Goal: Transaction & Acquisition: Purchase product/service

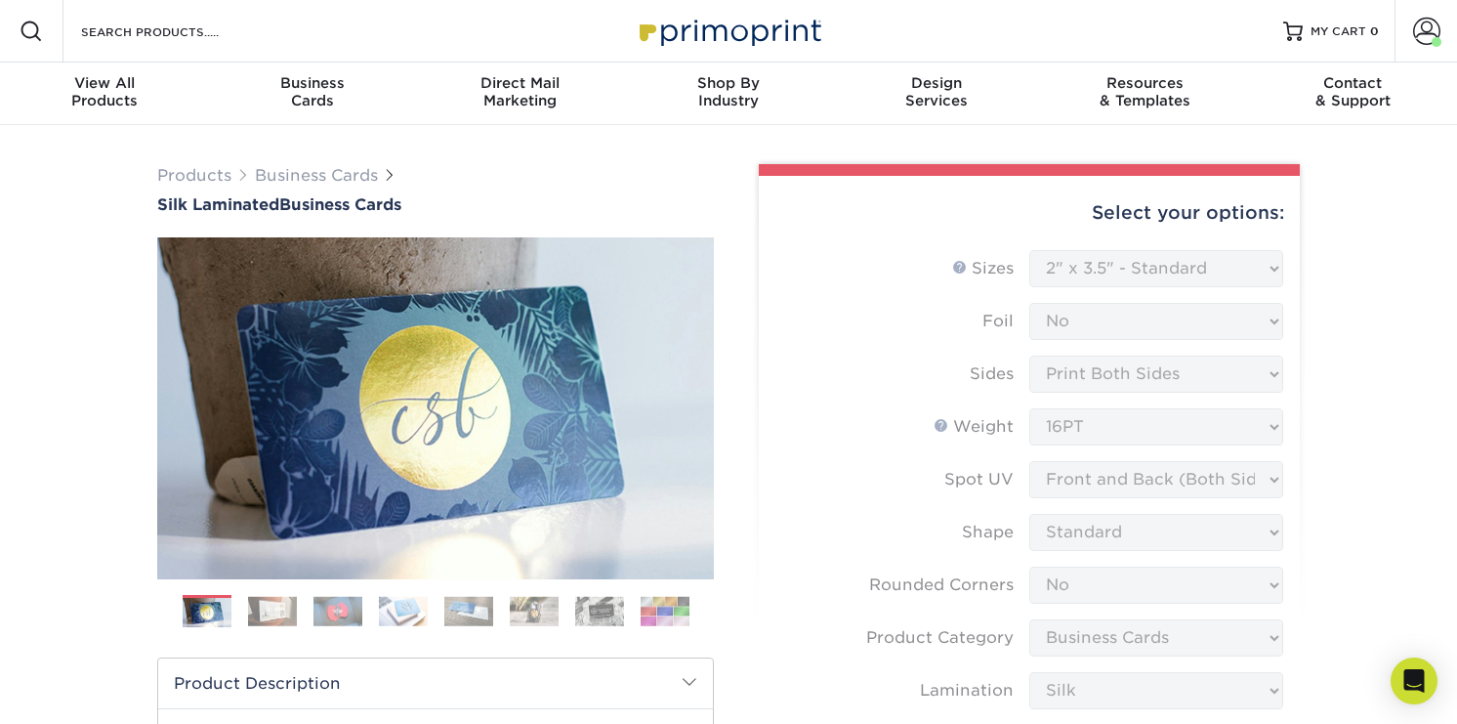
select select "2.00x3.50"
select select "0"
select select "3b5148f1-0588-4f88-a218-97bcfdce65c1"
select select "ccacb42f-45f7-42d3-bbd3-7c8421cf37f0"
select select "upload"
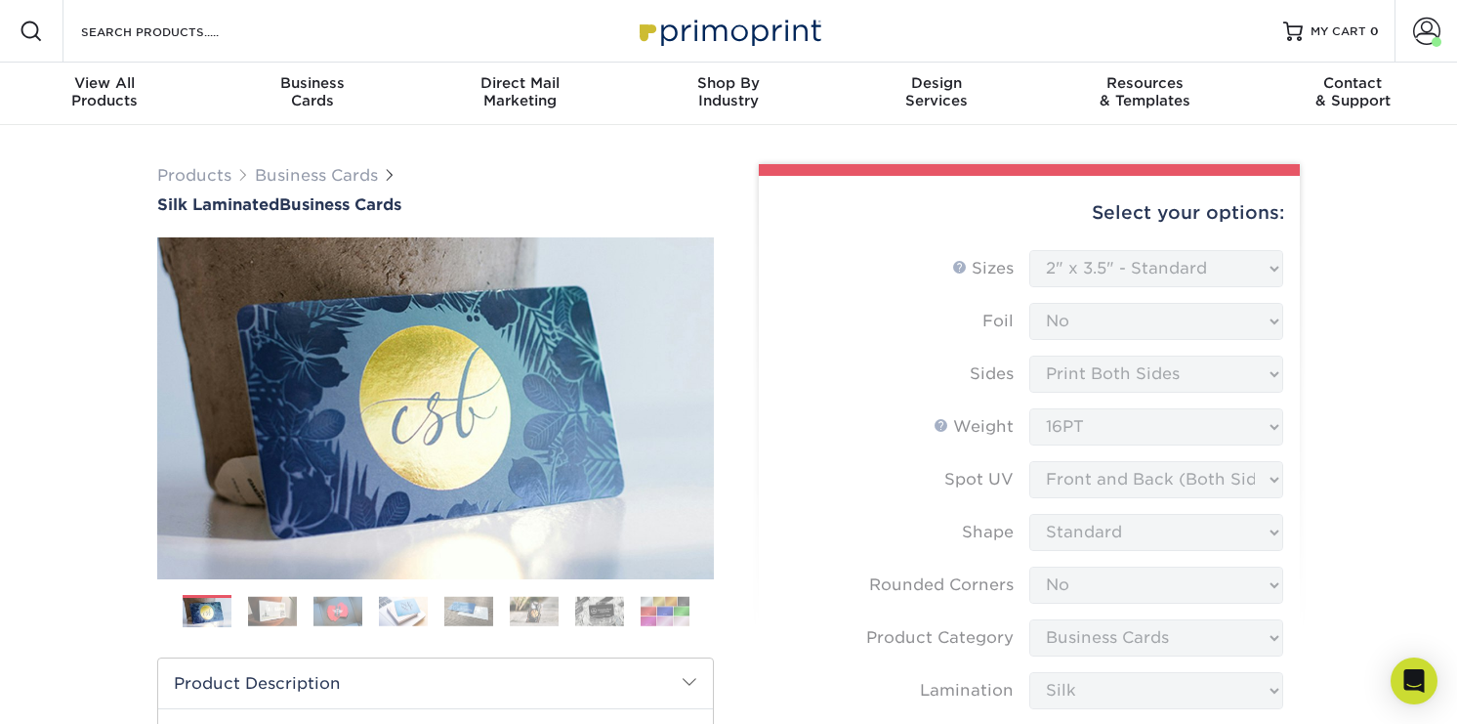
select select "a02e7c76-bdf4-4cc9-8b1d-1aa03151ab1e"
select select "107247"
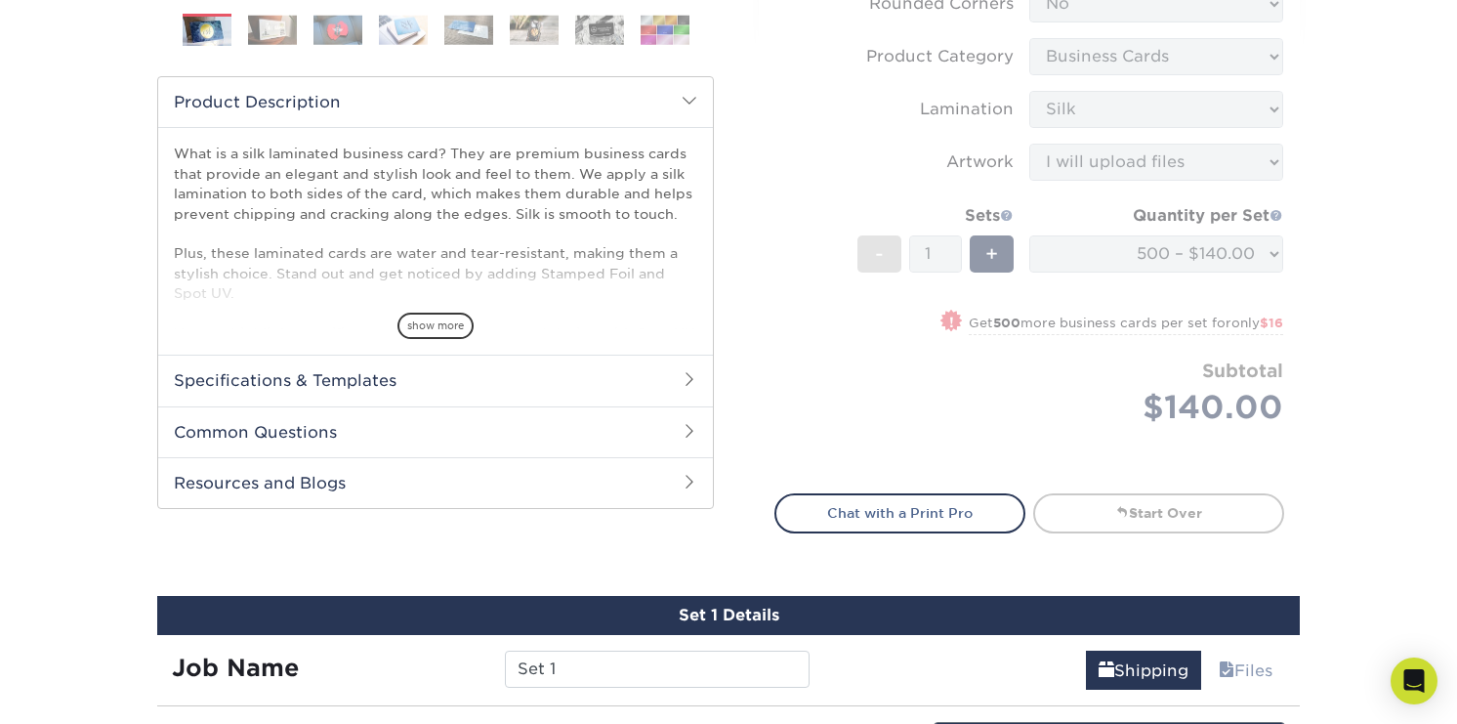
drag, startPoint x: 688, startPoint y: 181, endPoint x: 704, endPoint y: 180, distance: 16.6
click at [688, 181] on p "What is a silk laminated business card? They are premium business cards that pr…" at bounding box center [436, 303] width 524 height 318
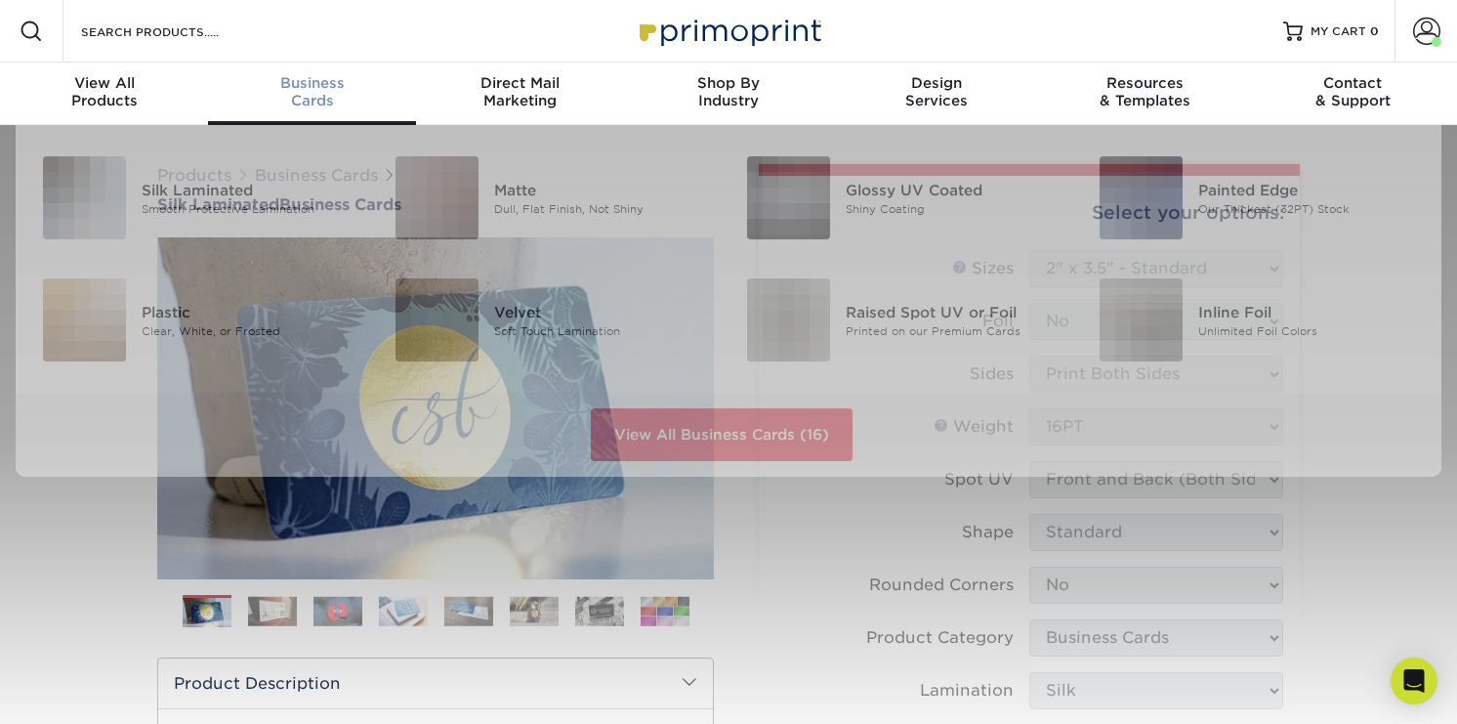
click at [292, 95] on div "Business Cards" at bounding box center [312, 91] width 208 height 35
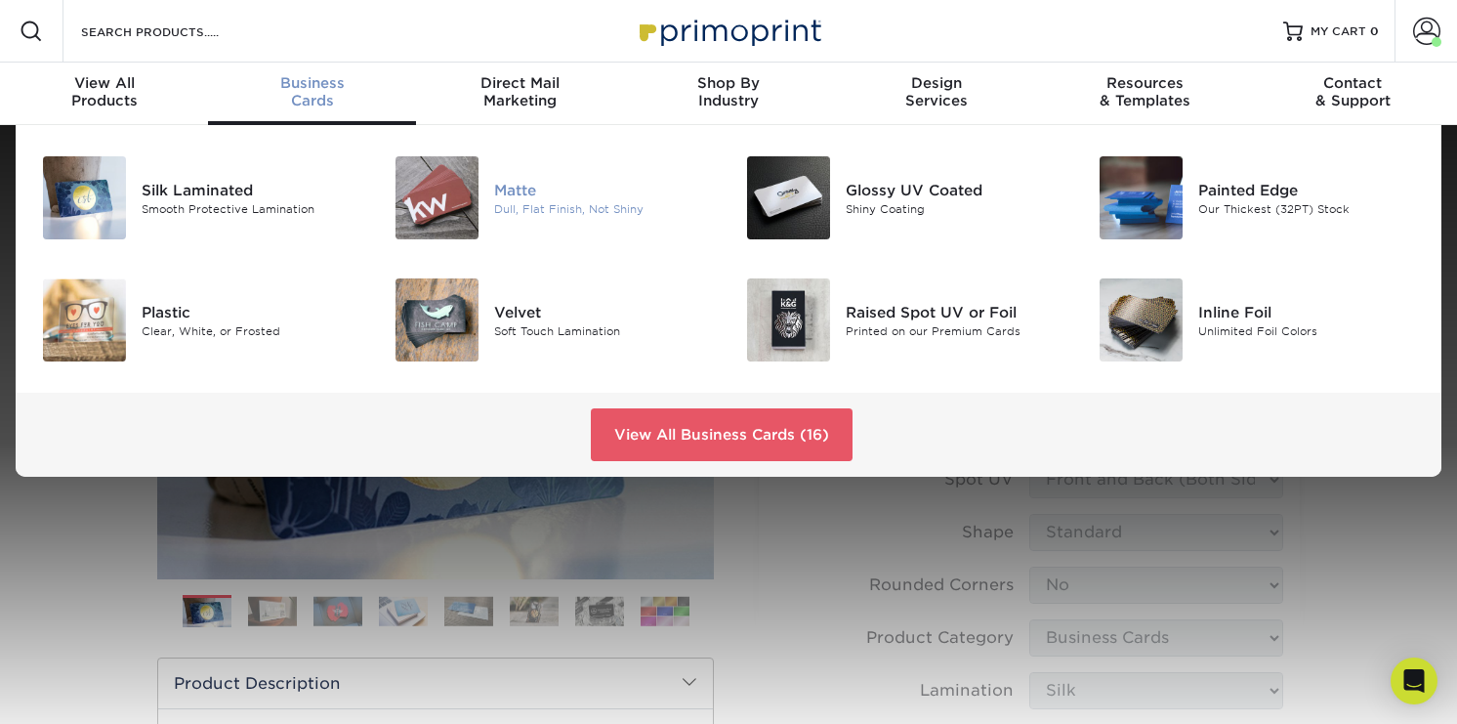
click at [509, 196] on div "Matte" at bounding box center [604, 189] width 220 height 21
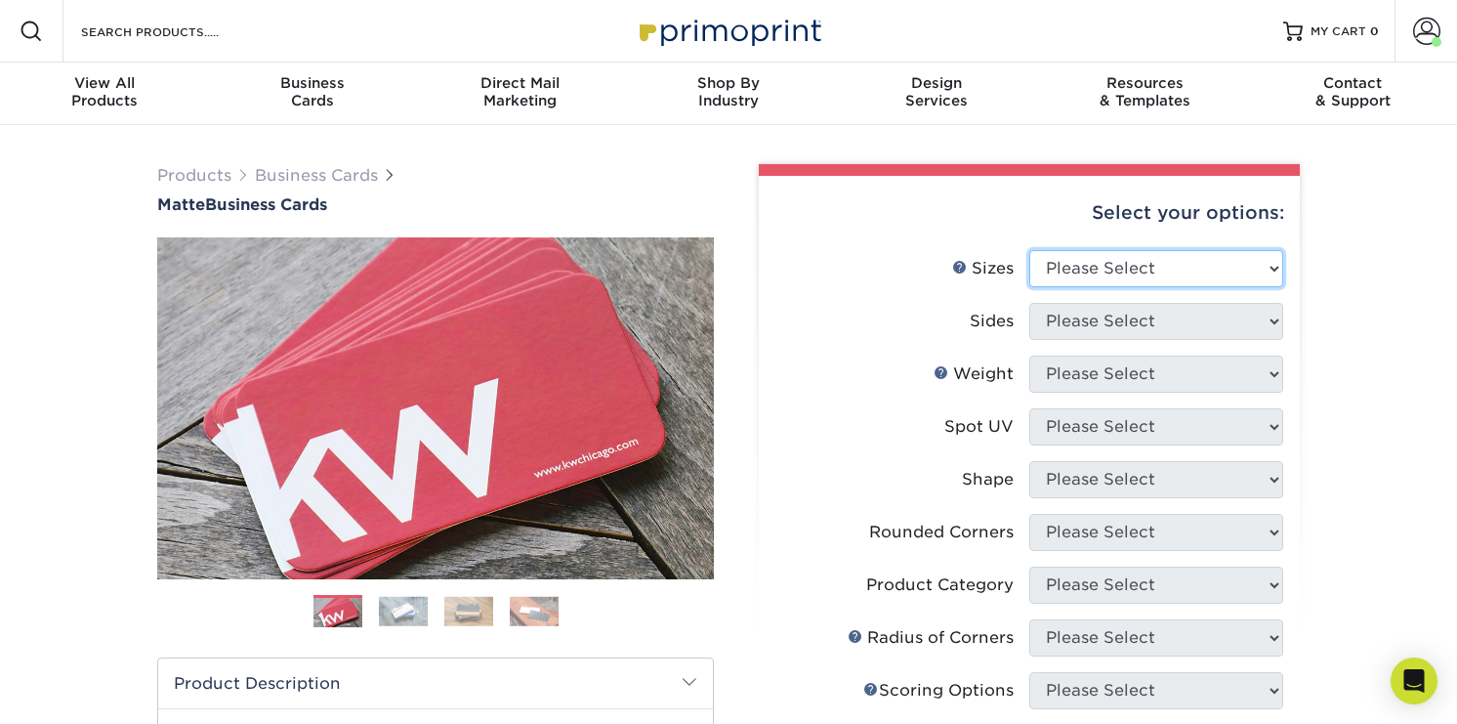
click at [1067, 261] on select "Please Select 1.5" x 3.5" - Mini 1.75" x 3.5" - Mini 2" x 2" - Square 2" x 3" -…" at bounding box center [1156, 268] width 254 height 37
select select "2.00x3.50"
click at [1029, 250] on select "Please Select 1.5" x 3.5" - Mini 1.75" x 3.5" - Mini 2" x 2" - Square 2" x 3" -…" at bounding box center [1156, 268] width 254 height 37
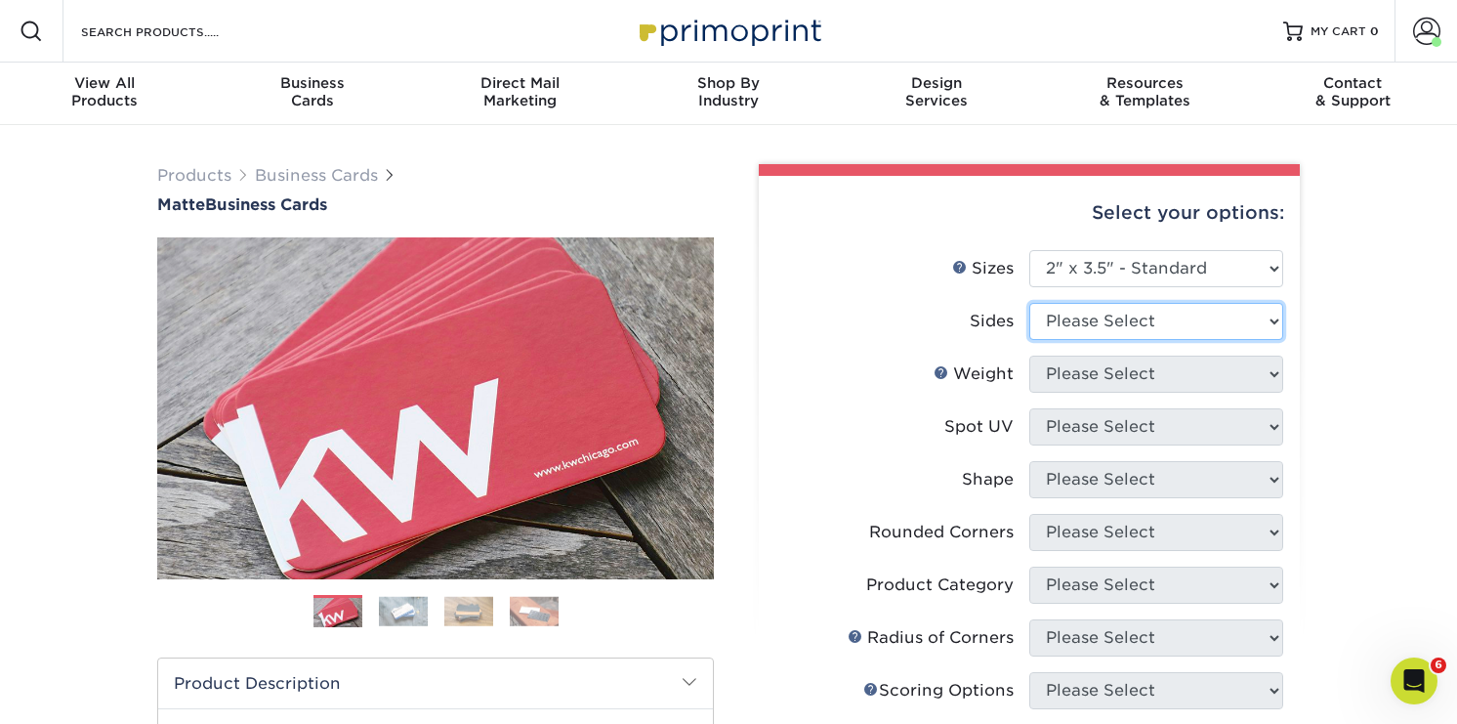
click at [1144, 326] on select "Please Select Print Both Sides Print Front Only" at bounding box center [1156, 321] width 254 height 37
select select "13abbda7-1d64-4f25-8bb2-c179b224825d"
click at [1029, 303] on select "Please Select Print Both Sides Print Front Only" at bounding box center [1156, 321] width 254 height 37
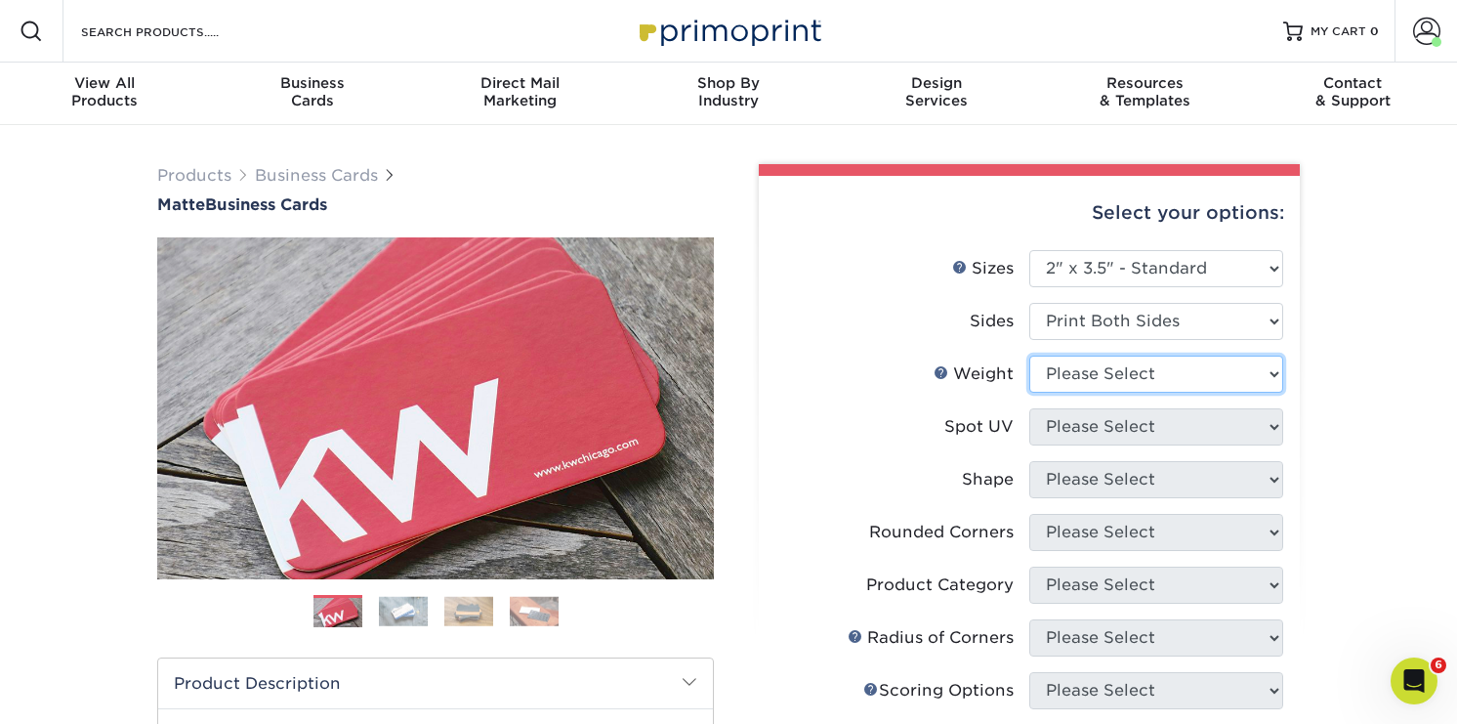
click at [1152, 372] on select "Please Select 16PT 14PT" at bounding box center [1156, 374] width 254 height 37
select select "16PT"
click at [1029, 356] on select "Please Select 16PT 14PT" at bounding box center [1156, 374] width 254 height 37
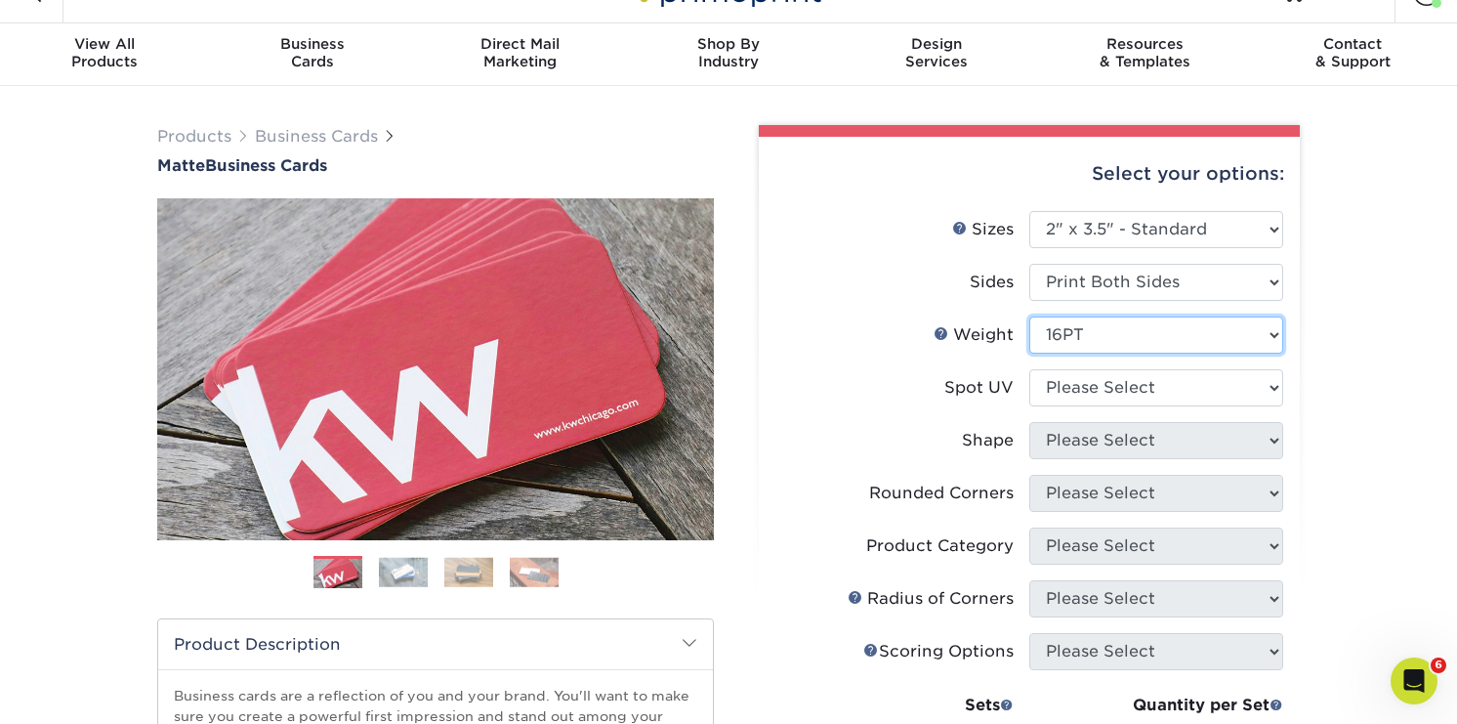
scroll to position [41, 0]
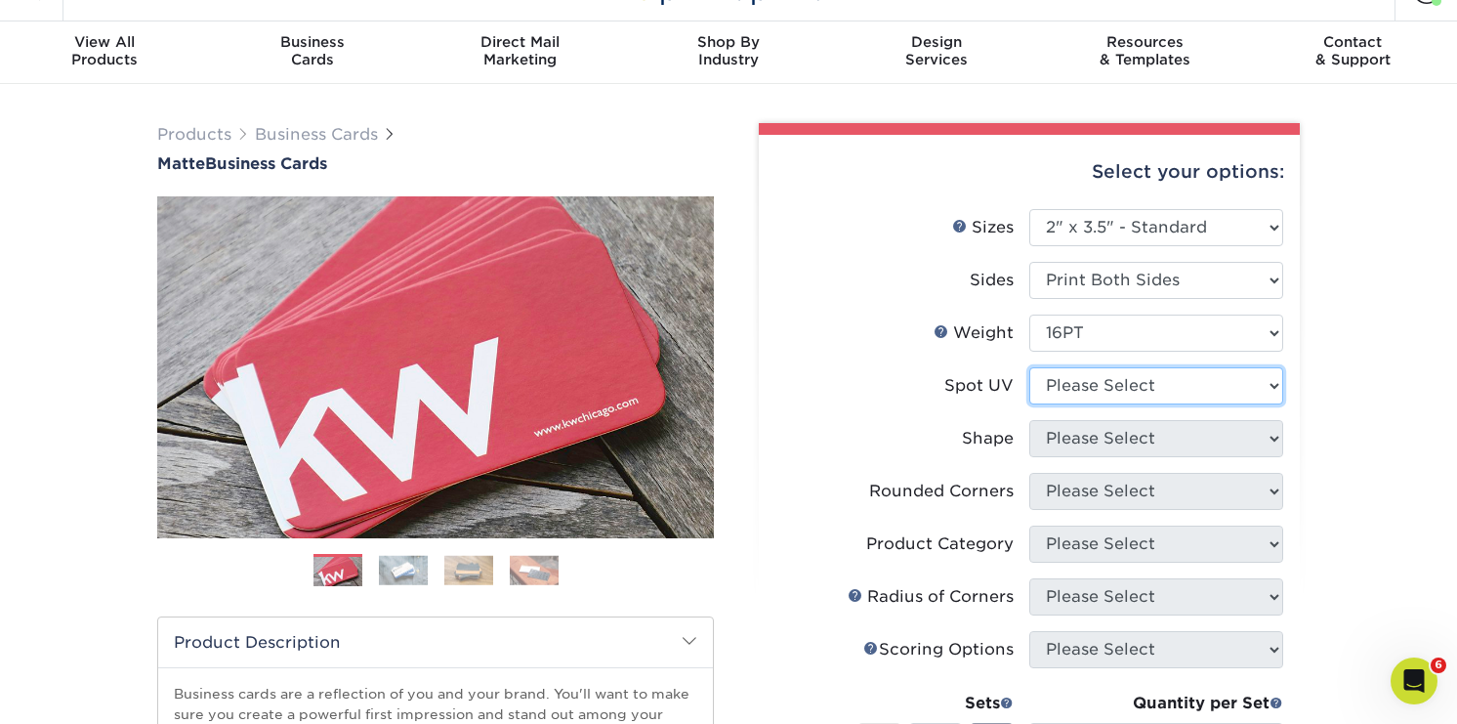
click at [1108, 390] on select "Please Select No Spot UV Front and Back (Both Sides) Front Only Back Only" at bounding box center [1156, 385] width 254 height 37
select select "3"
click at [1029, 367] on select "Please Select No Spot UV Front and Back (Both Sides) Front Only Back Only" at bounding box center [1156, 385] width 254 height 37
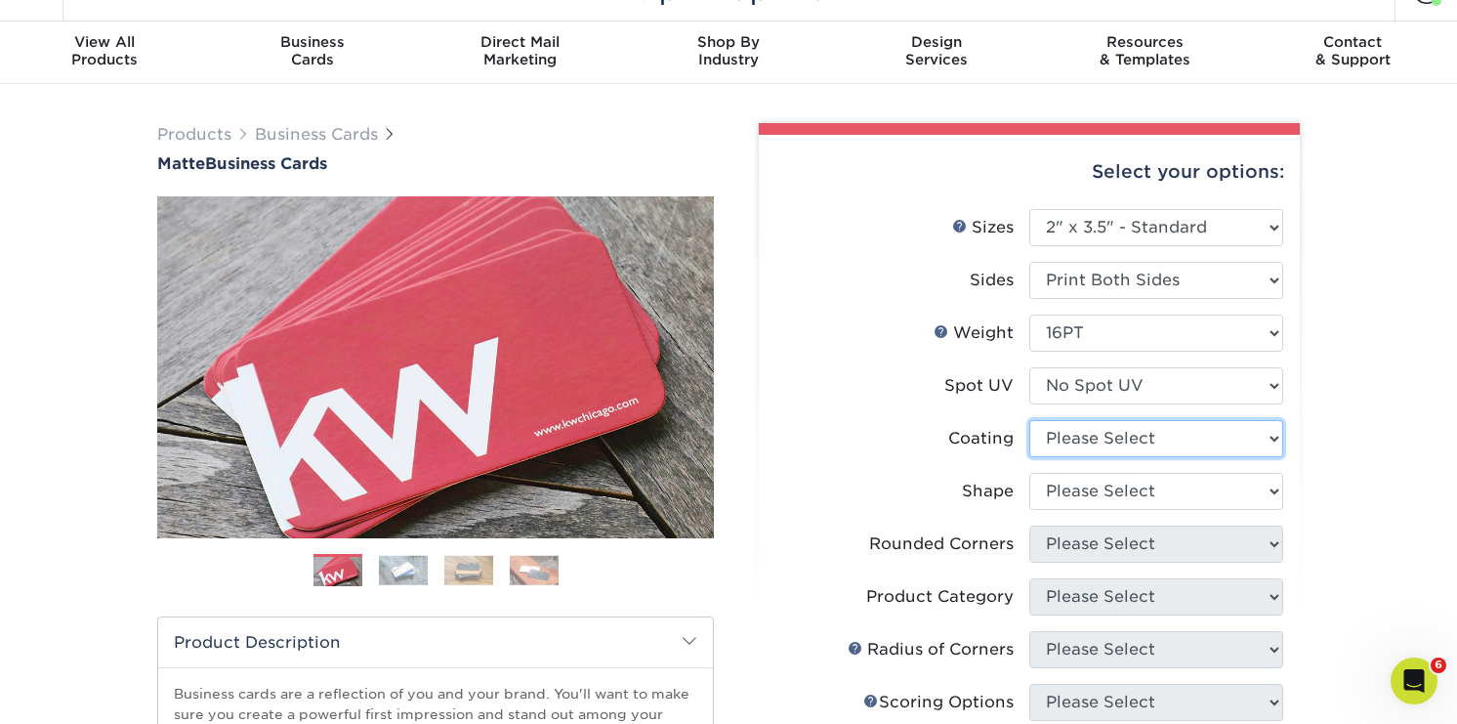
click at [1142, 436] on select at bounding box center [1156, 438] width 254 height 37
click at [1245, 433] on select at bounding box center [1156, 438] width 254 height 37
click at [325, 59] on div "Business Cards" at bounding box center [312, 50] width 208 height 35
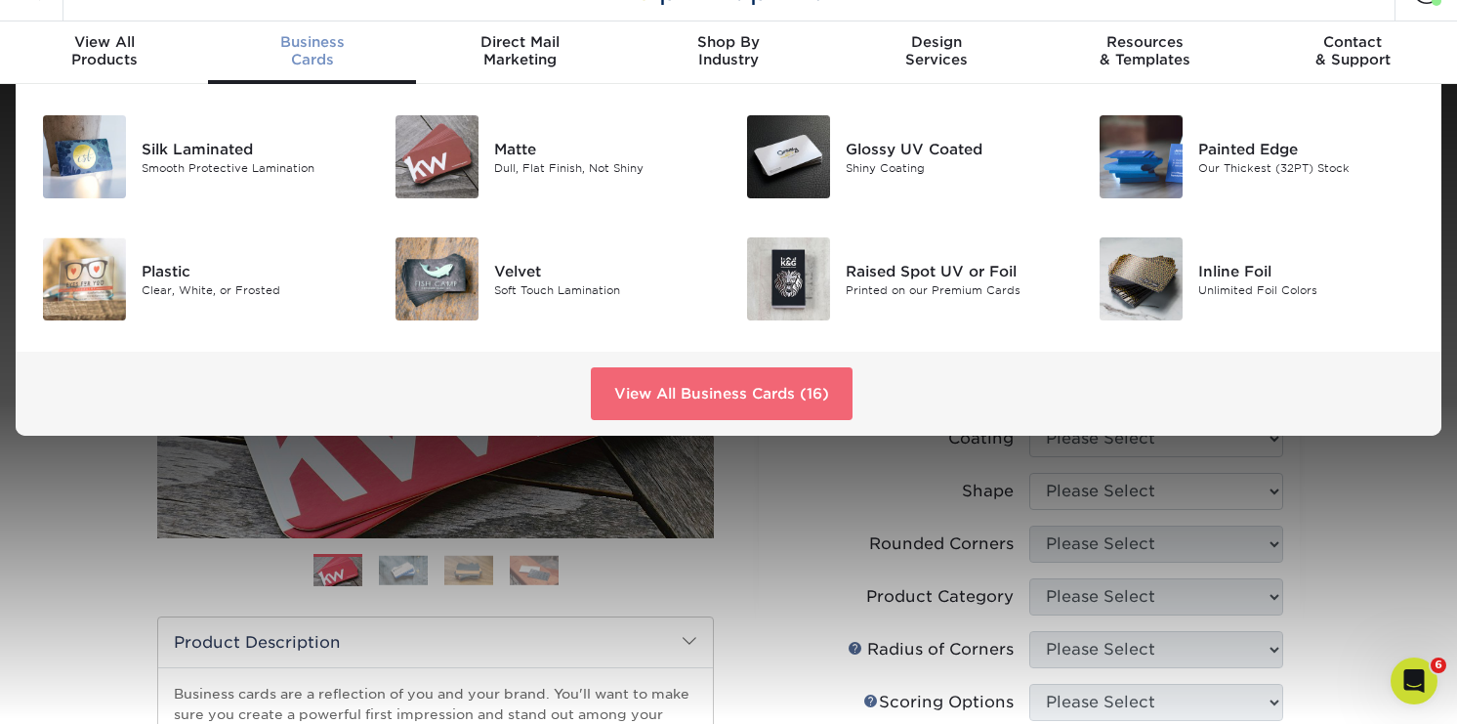
click at [761, 411] on link "View All Business Cards (16)" at bounding box center [722, 393] width 262 height 53
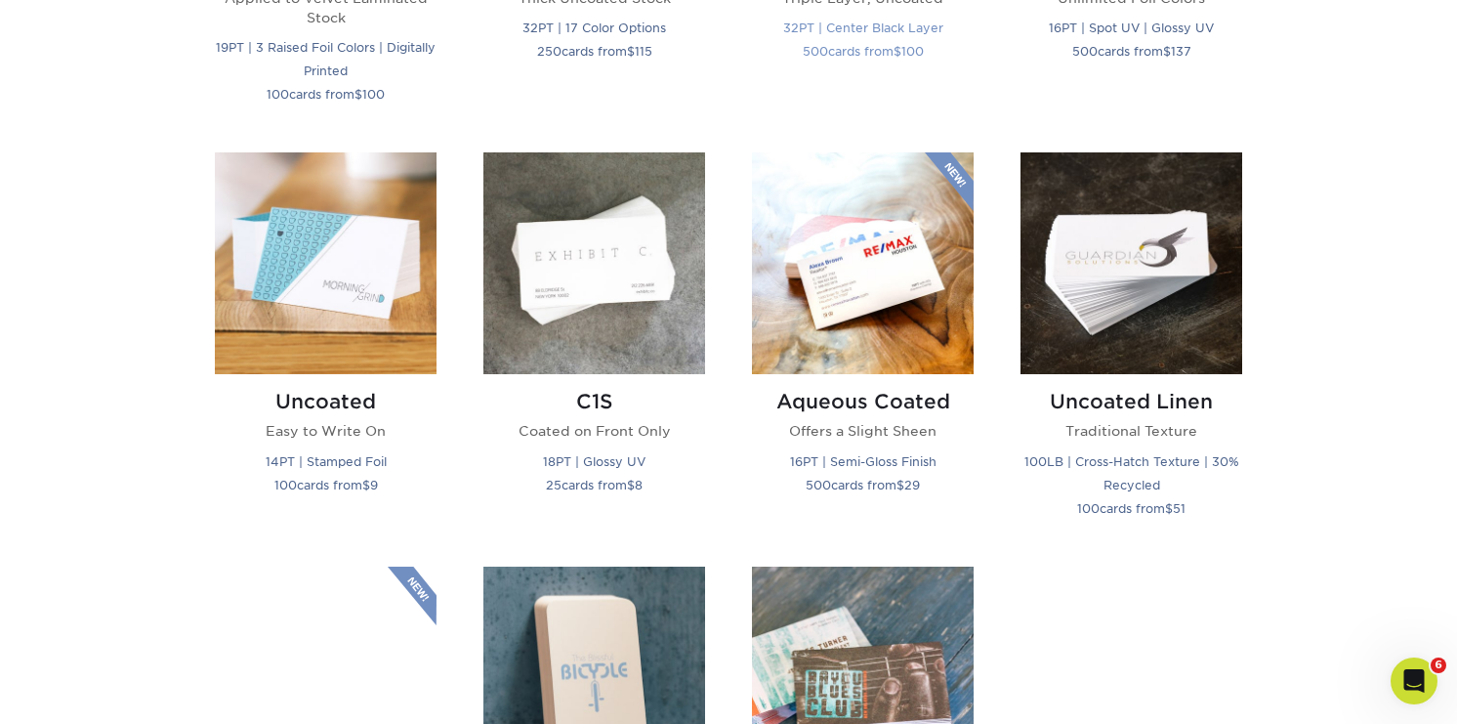
scroll to position [1735, 0]
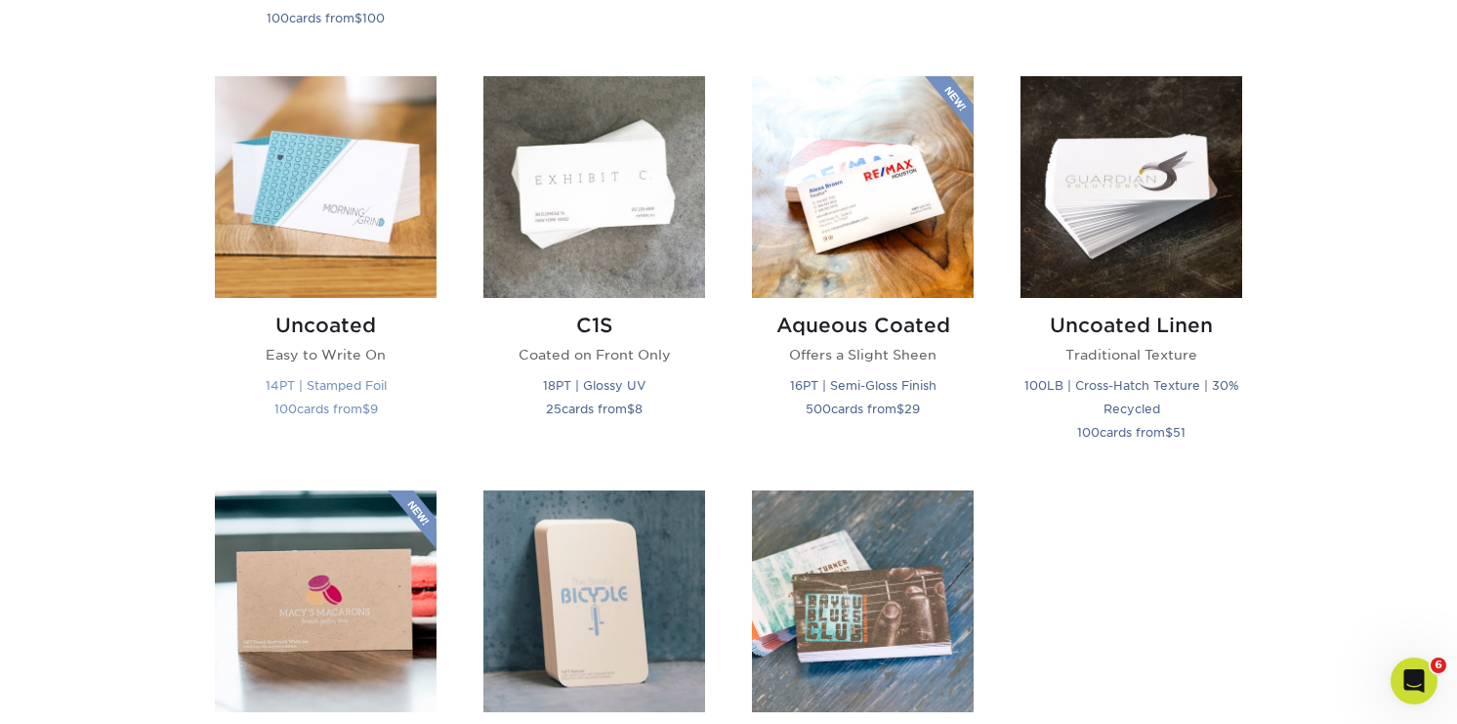
click at [346, 329] on h2 "Uncoated" at bounding box center [326, 325] width 222 height 23
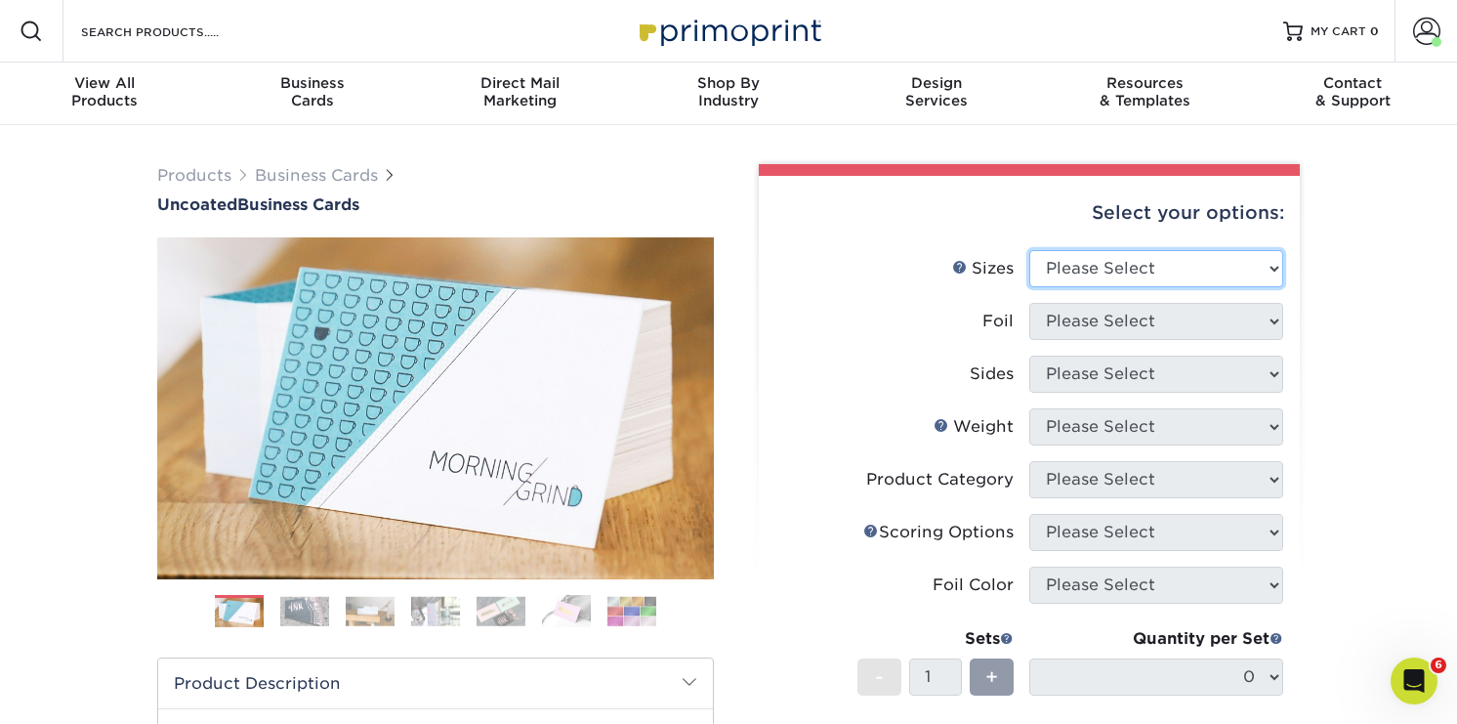
click at [1069, 257] on select "Please Select 1.5" x 3.5" - Mini 1.75" x 3.5" - Mini 2" x 3.5" - Standard 2" x …" at bounding box center [1156, 268] width 254 height 37
select select "2.00x3.50"
click at [1029, 250] on select "Please Select 1.5" x 3.5" - Mini 1.75" x 3.5" - Mini 2" x 3.5" - Standard 2" x …" at bounding box center [1156, 268] width 254 height 37
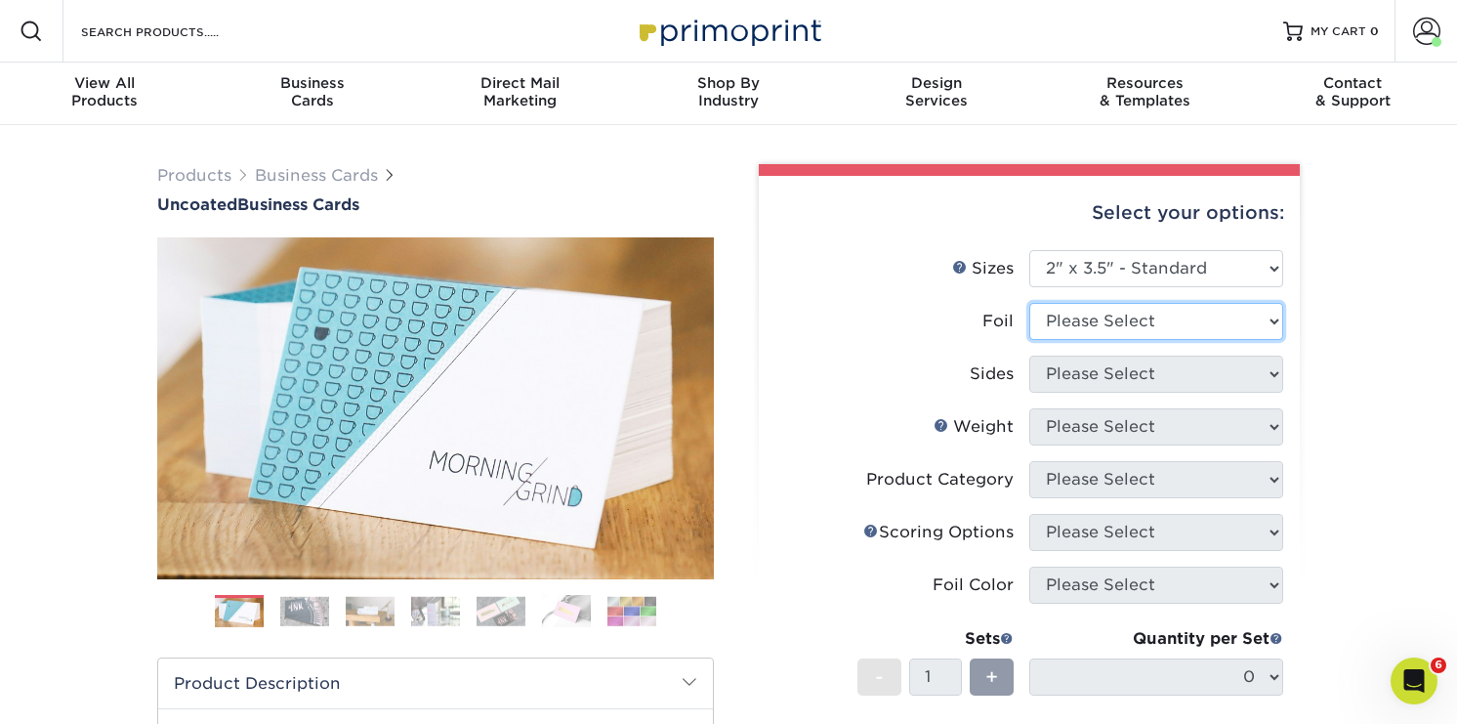
click at [1150, 328] on select "Please Select Yes No" at bounding box center [1156, 321] width 254 height 37
select select "0"
click at [1029, 303] on select "Please Select Yes No" at bounding box center [1156, 321] width 254 height 37
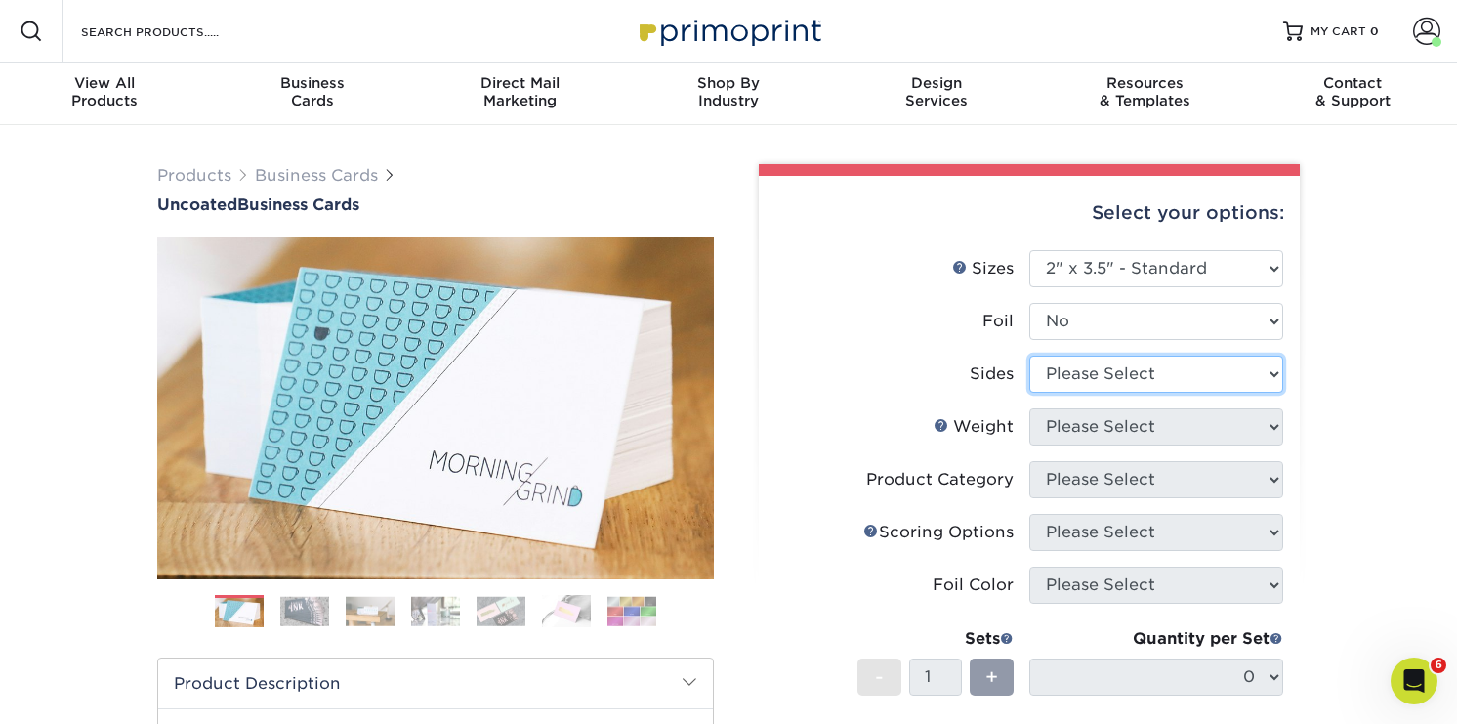
click at [1150, 374] on select "Please Select Print Both Sides Print Front Only" at bounding box center [1156, 374] width 254 height 37
select select "13abbda7-1d64-4f25-8bb2-c179b224825d"
click at [1029, 356] on select "Please Select Print Both Sides Print Front Only" at bounding box center [1156, 374] width 254 height 37
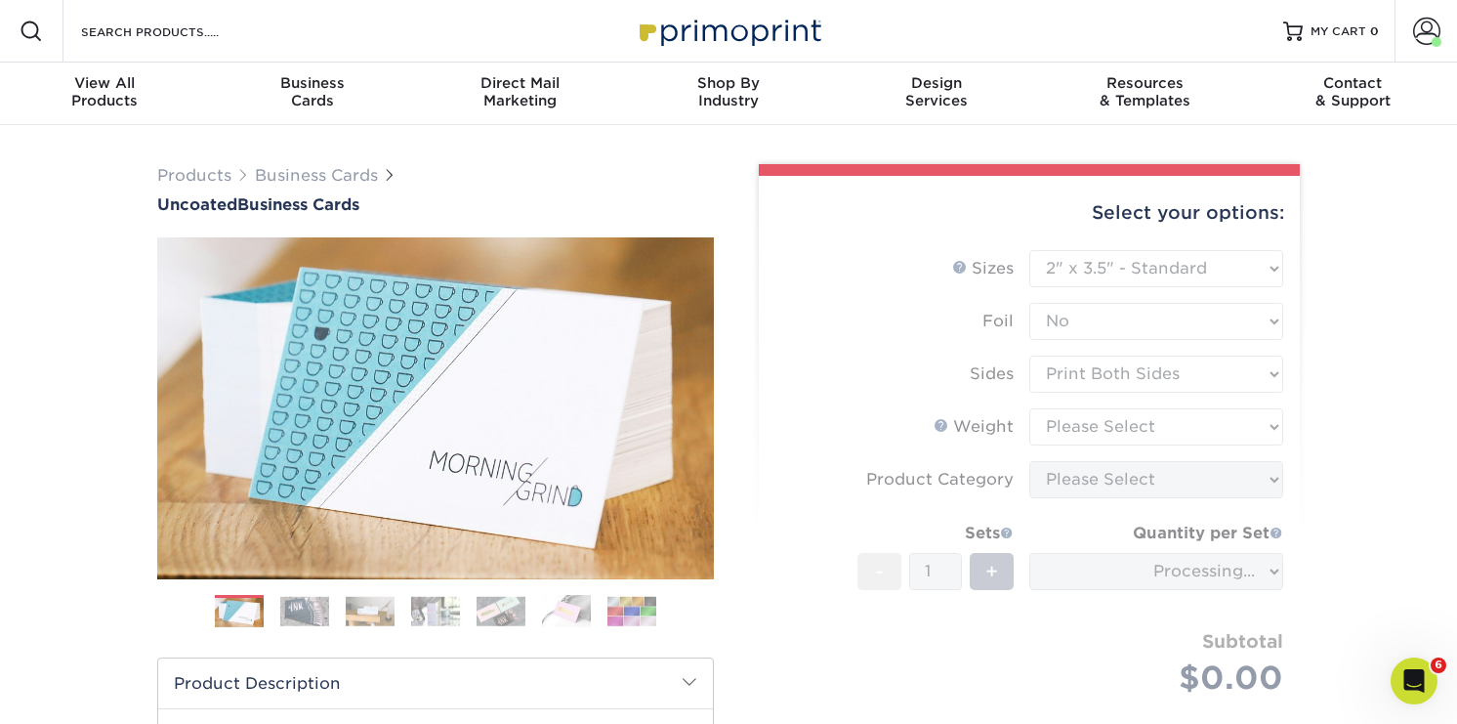
click at [1143, 421] on form "Sizes Help Sizes Please Select 1.5" x 3.5" - Mini 1.75" x 3.5" - Mini 2" x 3.5"…" at bounding box center [1030, 495] width 510 height 491
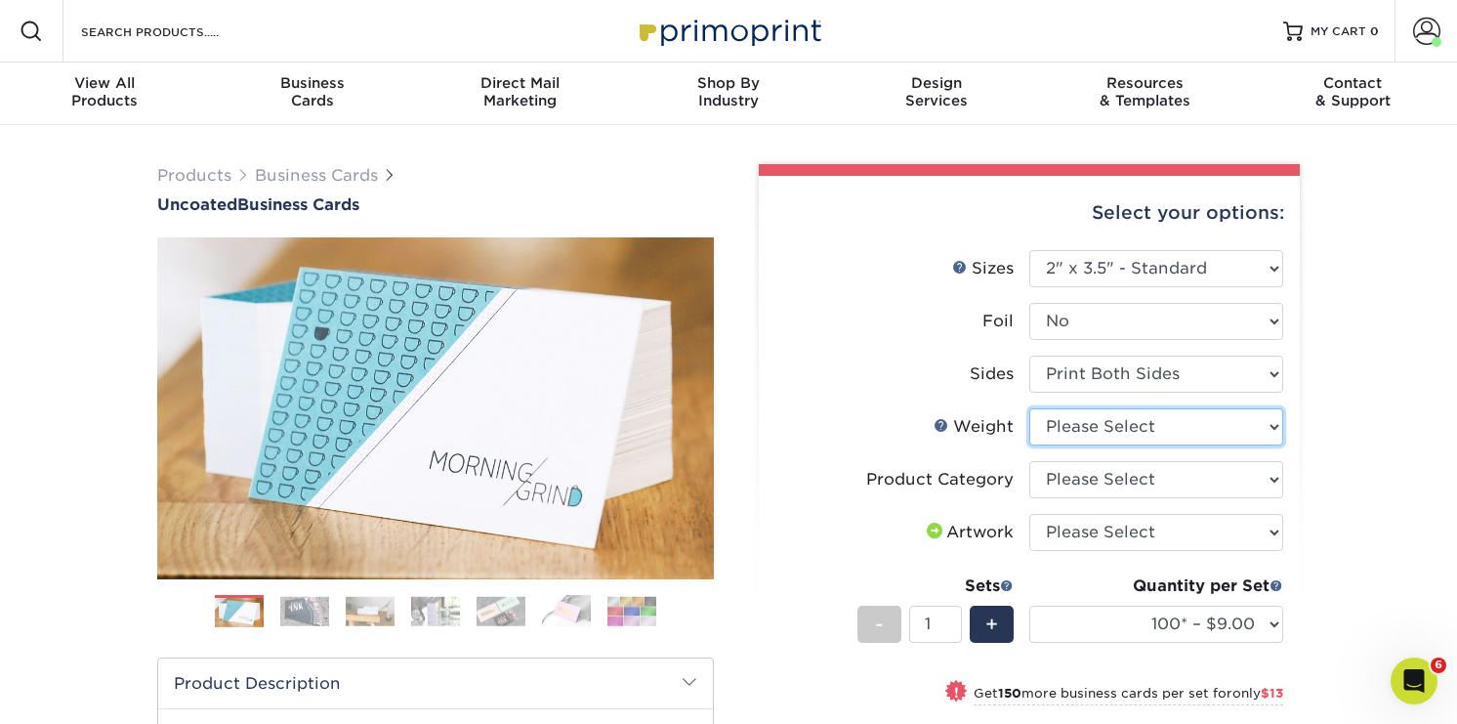
click at [1145, 420] on select "Please Select 14PT Uncoated" at bounding box center [1156, 426] width 254 height 37
select select "14PT Uncoated"
click at [1029, 408] on select "Please Select 14PT Uncoated" at bounding box center [1156, 426] width 254 height 37
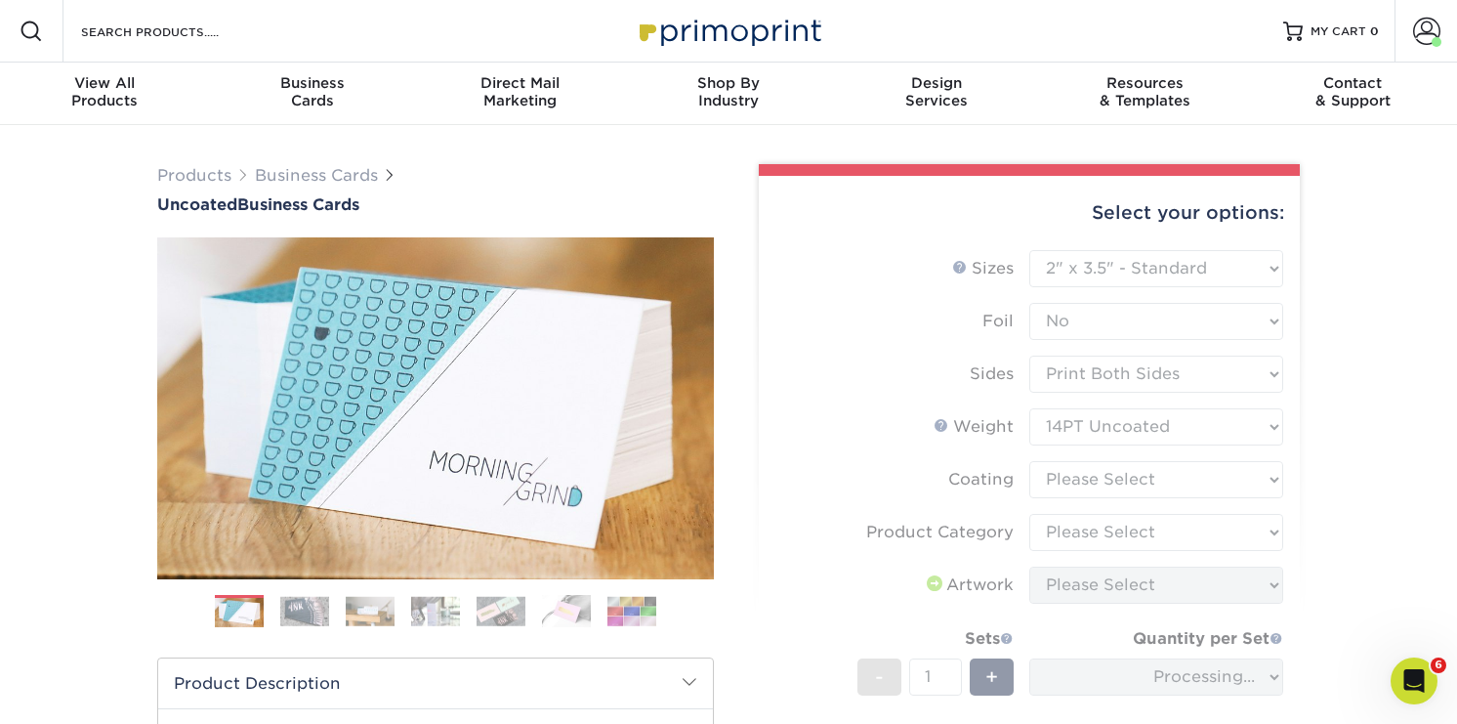
click at [1143, 472] on form "Sizes Help Sizes Please Select 1.5" x 3.5" - Mini 1.75" x 3.5" - Mini 2" x 3.5"…" at bounding box center [1030, 557] width 510 height 615
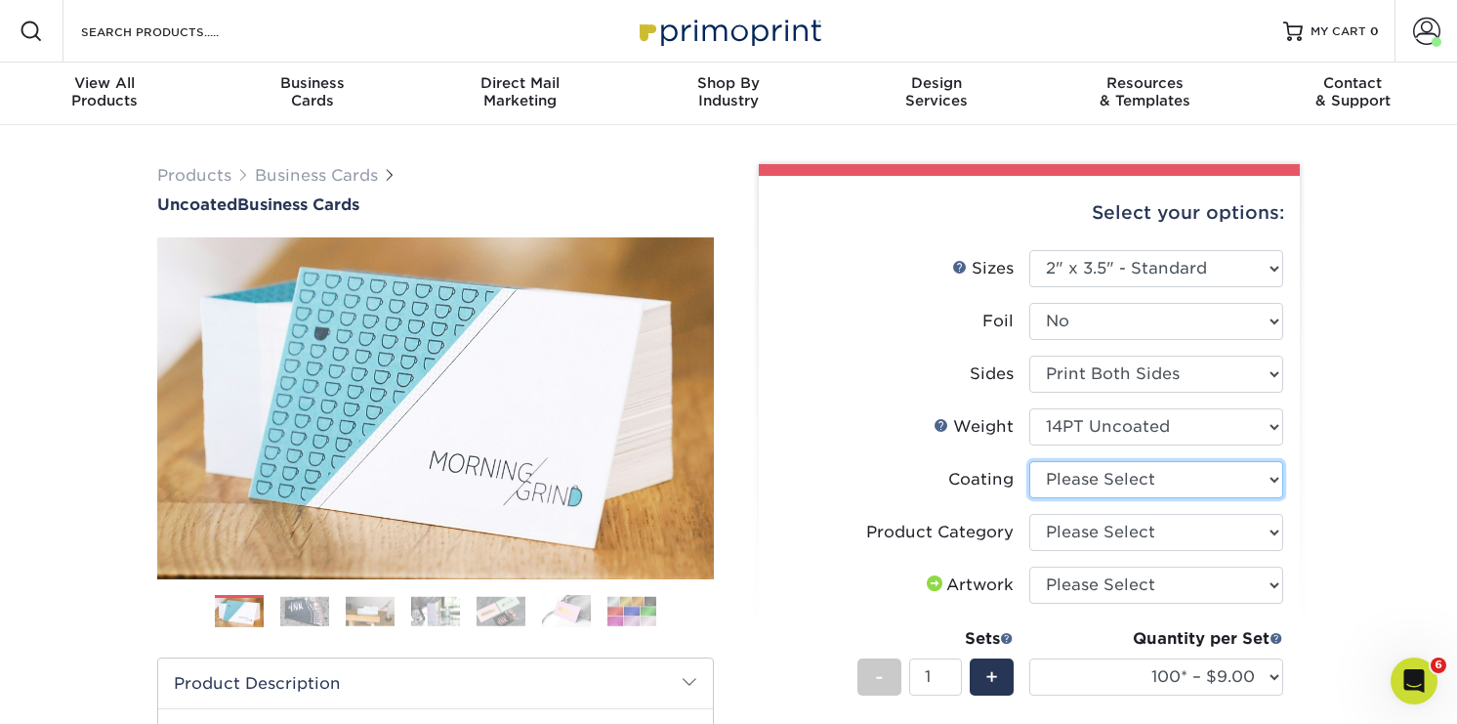
click at [1152, 481] on select at bounding box center [1156, 479] width 254 height 37
select select "3e7618de-abca-4bda-9f97-8b9129e913d8"
click at [1029, 461] on select at bounding box center [1156, 479] width 254 height 37
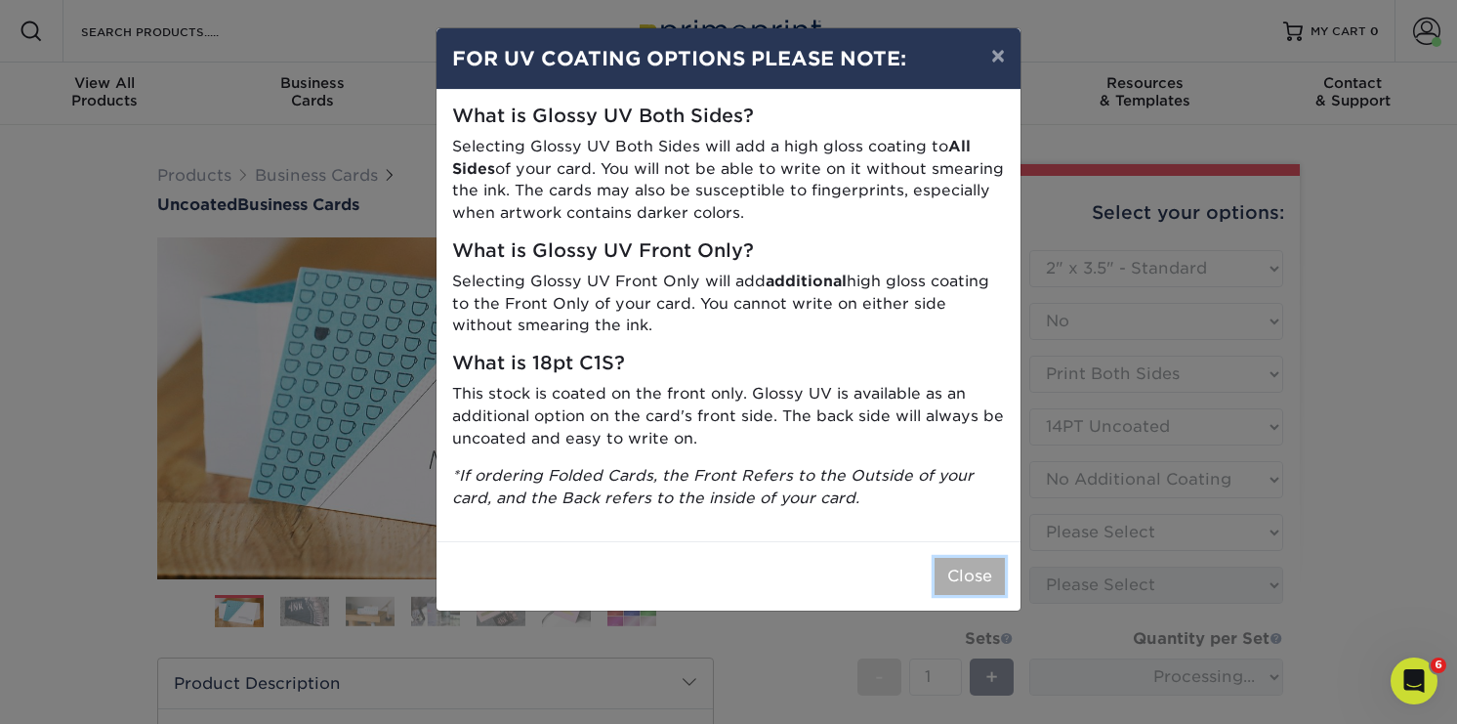
click at [967, 576] on button "Close" at bounding box center [970, 576] width 70 height 37
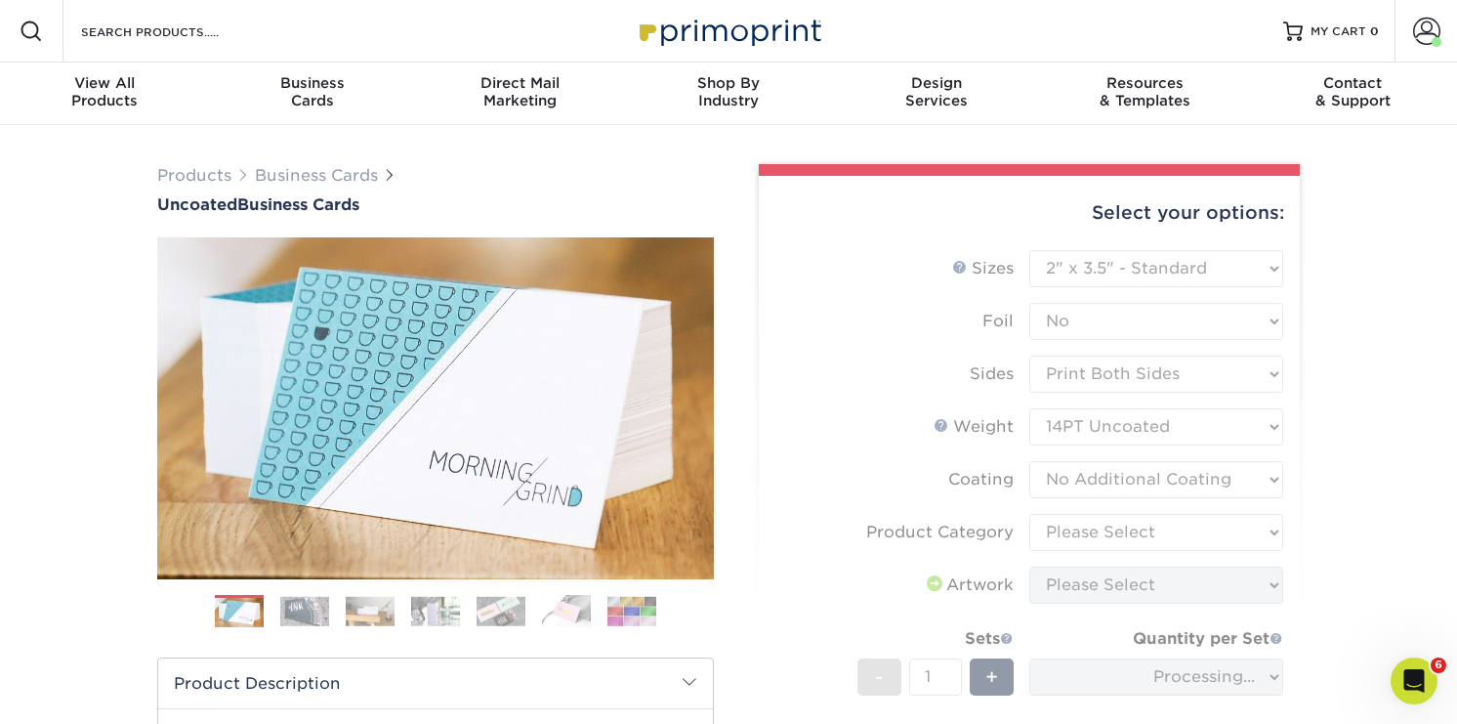
click at [1195, 491] on form "Sizes Help Sizes Please Select 1.5" x 3.5" - Mini 1.75" x 3.5" - Mini 2" x 3.5"…" at bounding box center [1030, 557] width 510 height 615
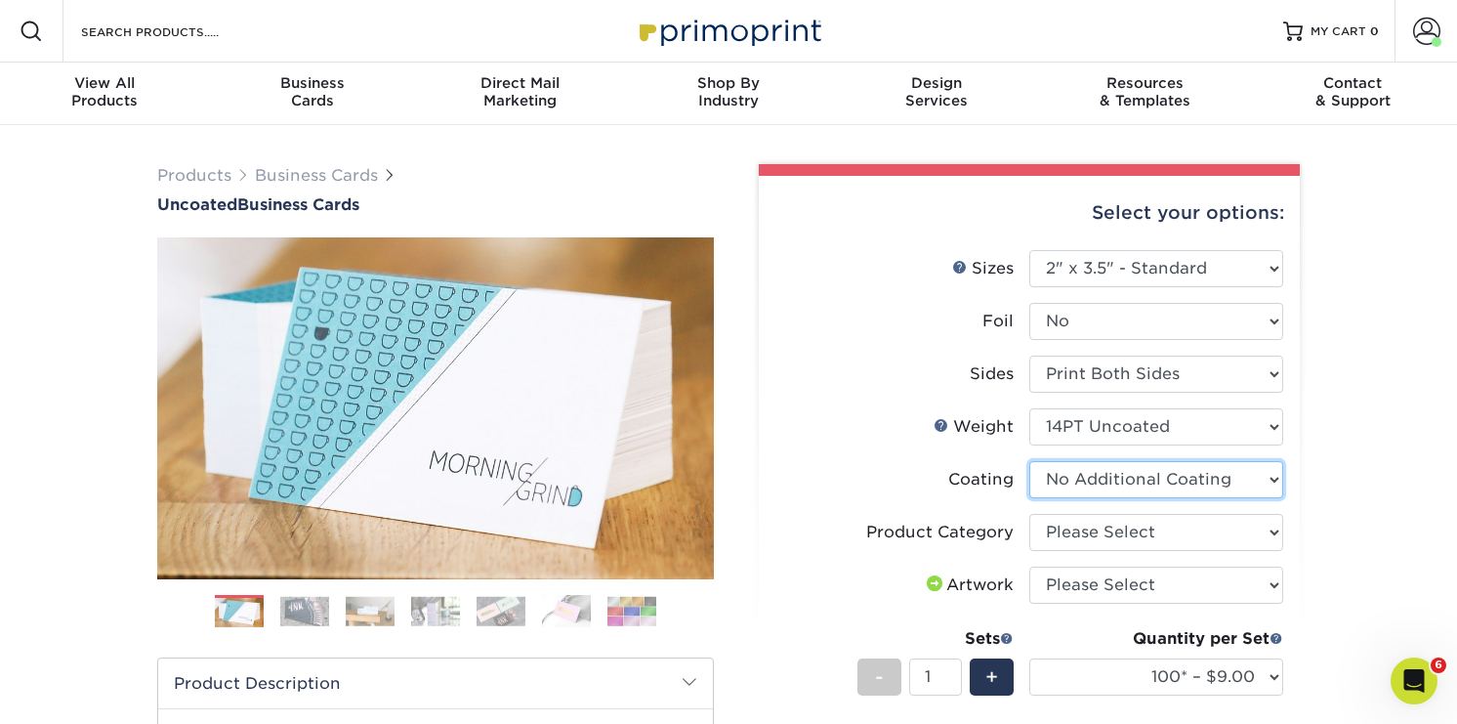
click at [1198, 471] on select at bounding box center [1156, 479] width 254 height 37
click at [1029, 461] on select at bounding box center [1156, 479] width 254 height 37
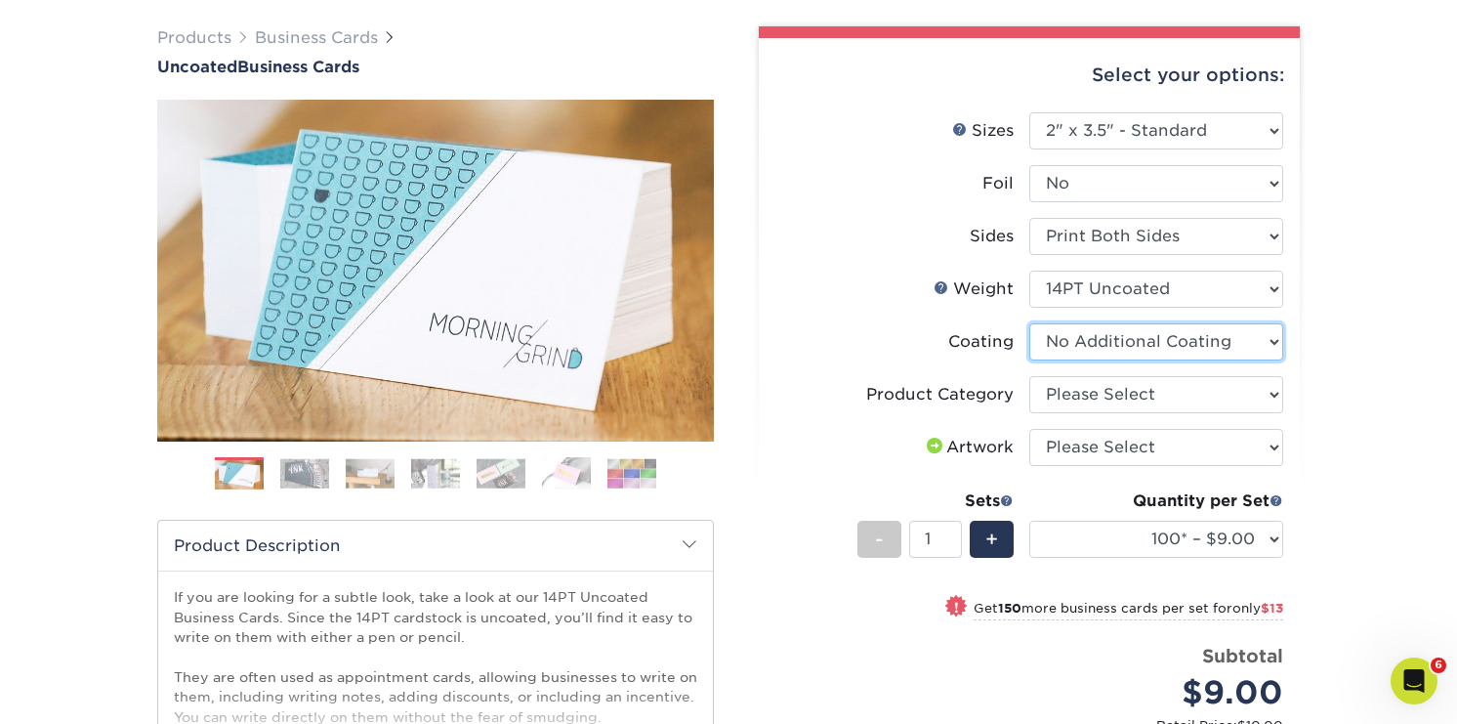
scroll to position [140, 0]
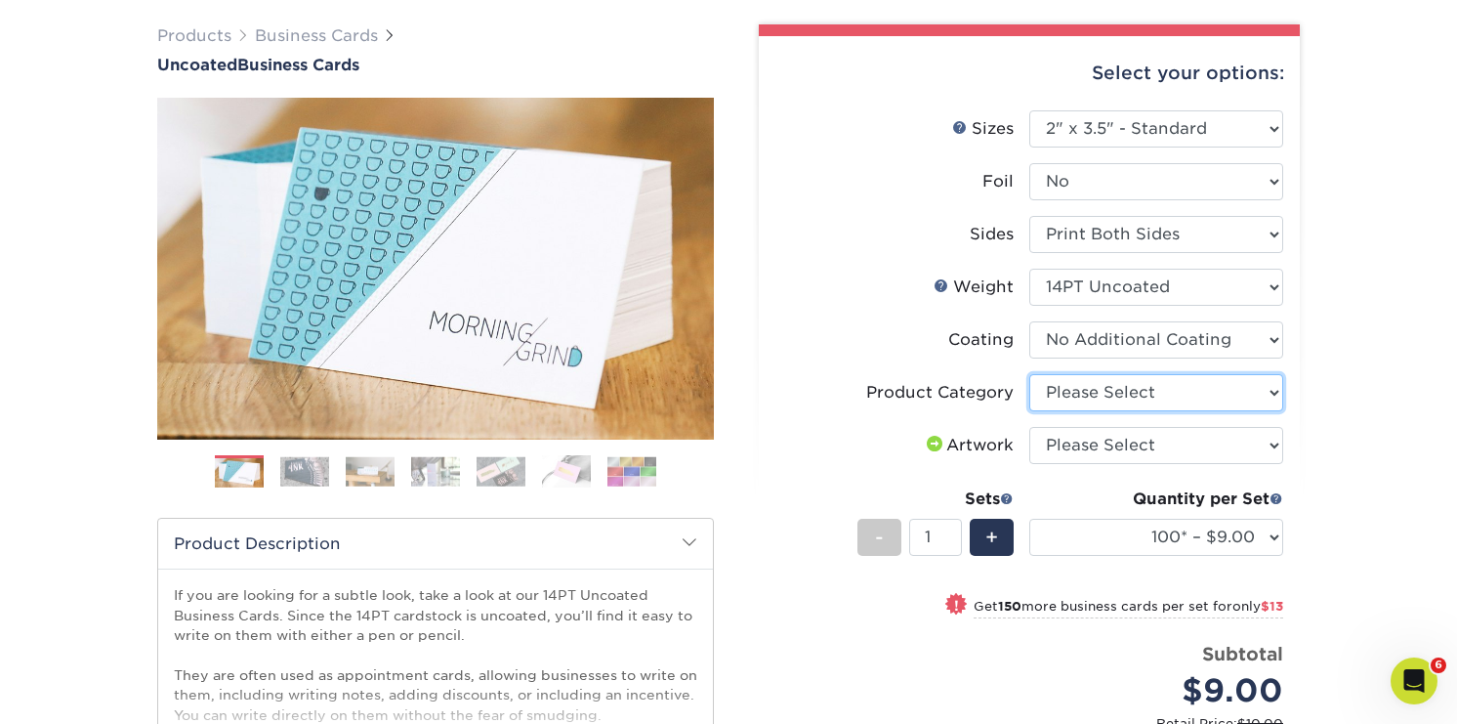
click at [1204, 388] on select "Please Select Business Cards" at bounding box center [1156, 392] width 254 height 37
select select "3b5148f1-0588-4f88-a218-97bcfdce65c1"
click at [1029, 374] on select "Please Select Business Cards" at bounding box center [1156, 392] width 254 height 37
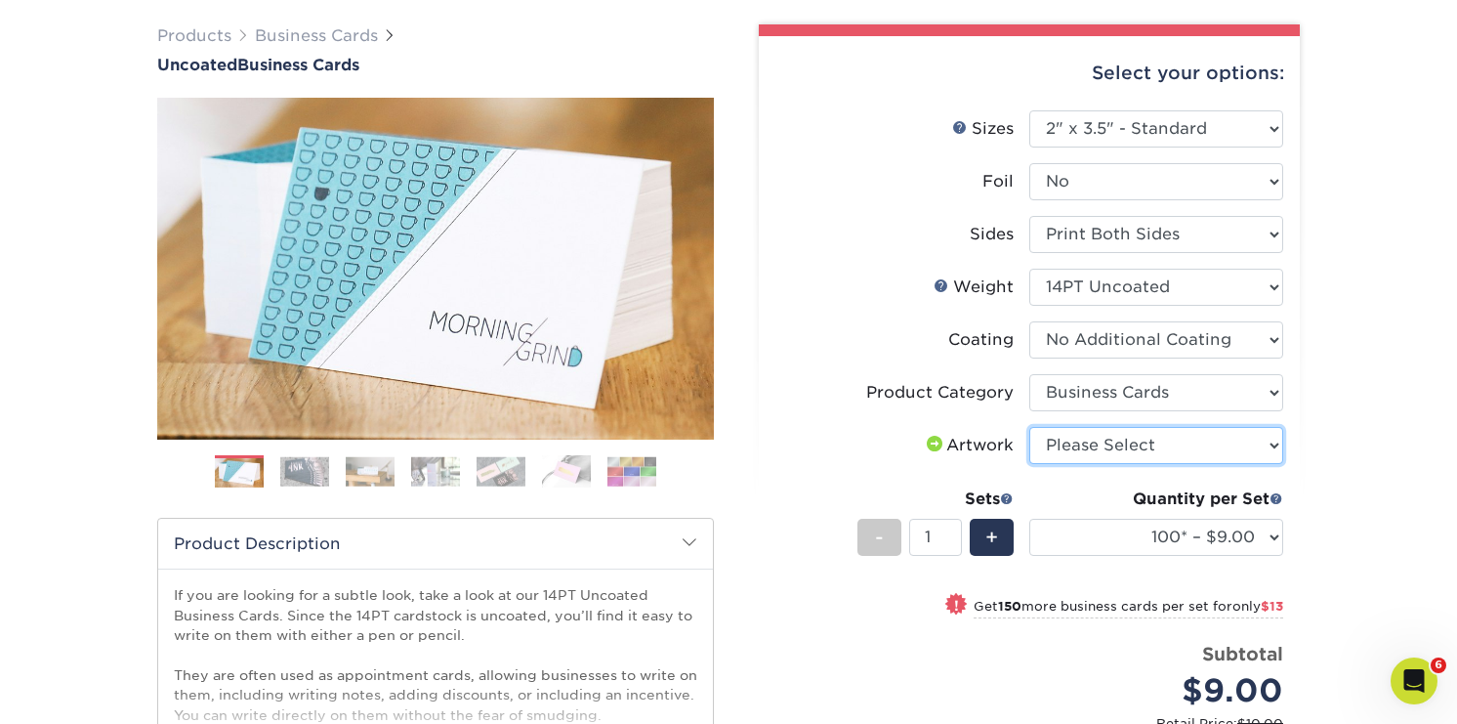
click at [1168, 440] on select "Please Select I will upload files I need a design - $100" at bounding box center [1156, 445] width 254 height 37
select select "upload"
click at [1029, 427] on select "Please Select I will upload files I need a design - $100" at bounding box center [1156, 445] width 254 height 37
click at [216, 35] on link "Products" at bounding box center [194, 35] width 74 height 19
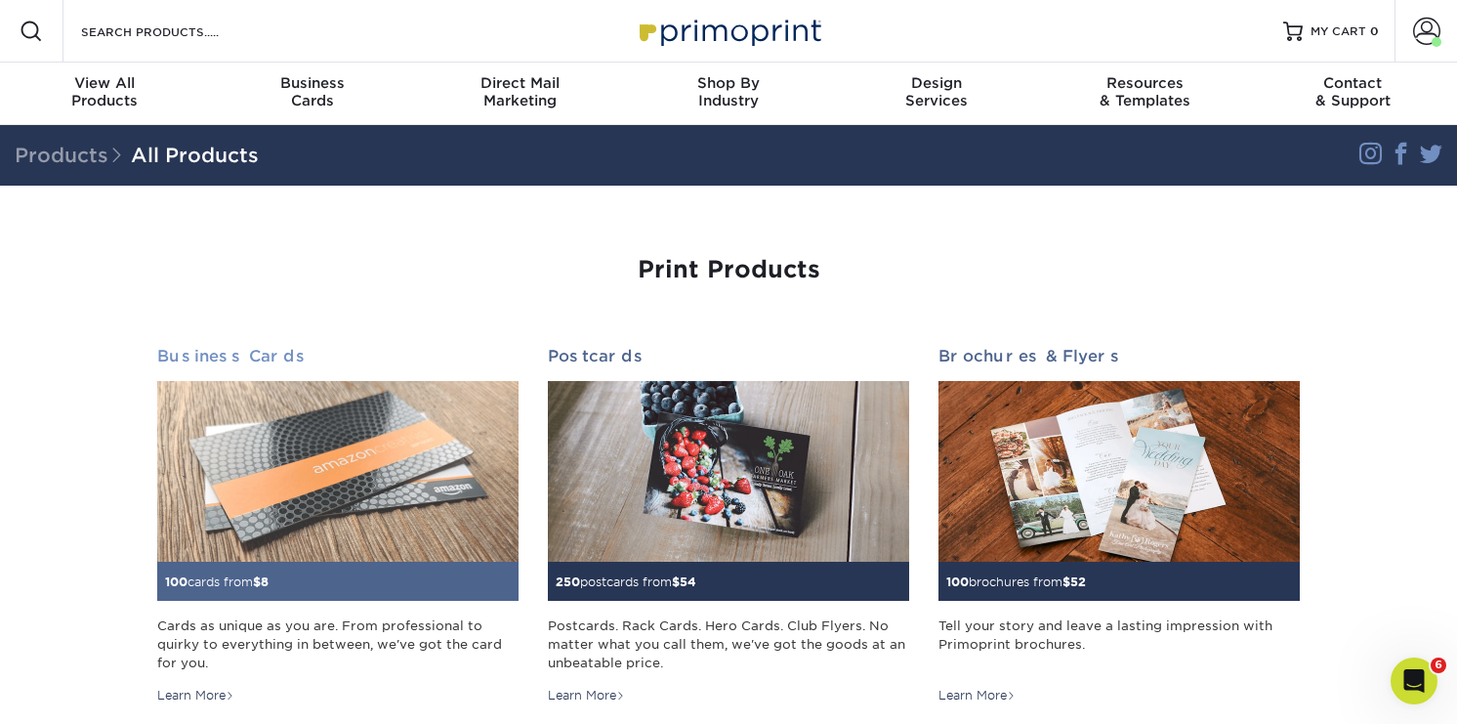
click at [241, 347] on h2 "Business Cards" at bounding box center [337, 356] width 361 height 19
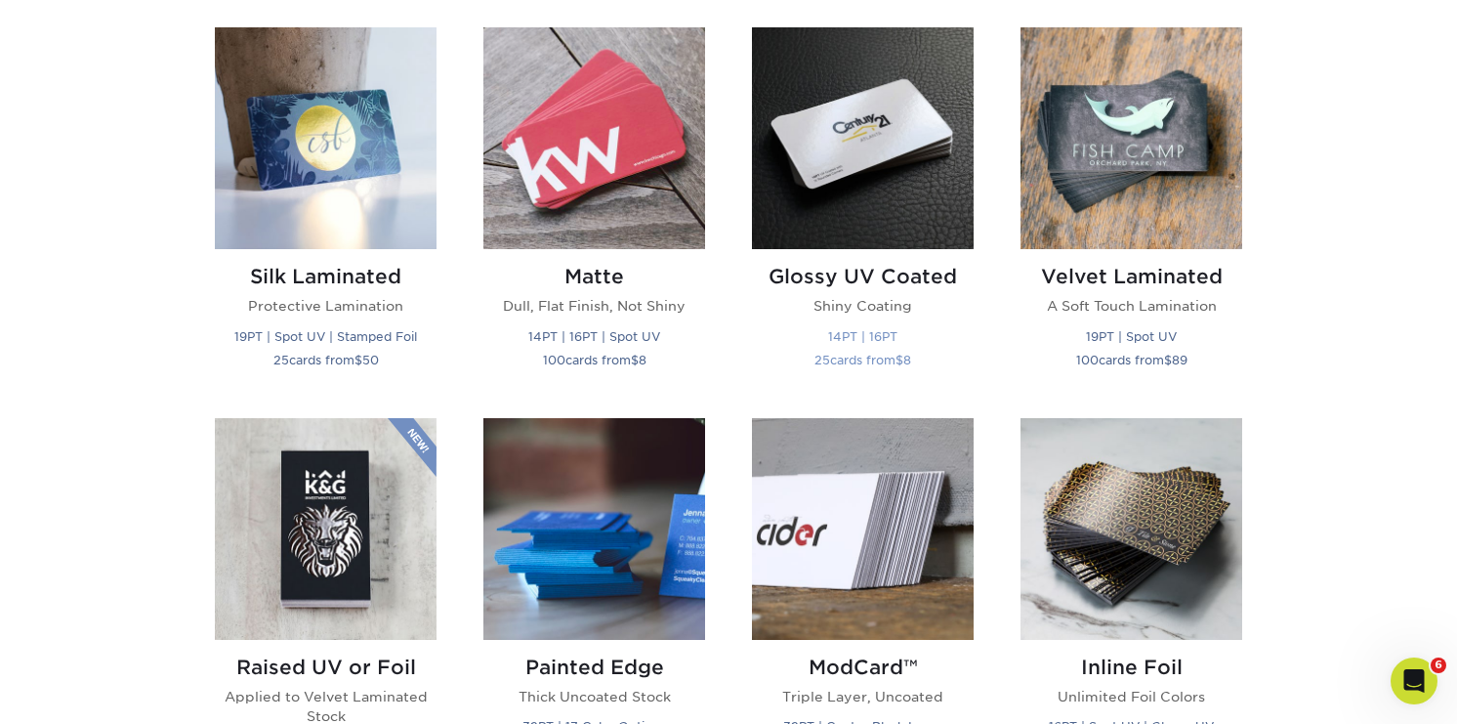
scroll to position [956, 0]
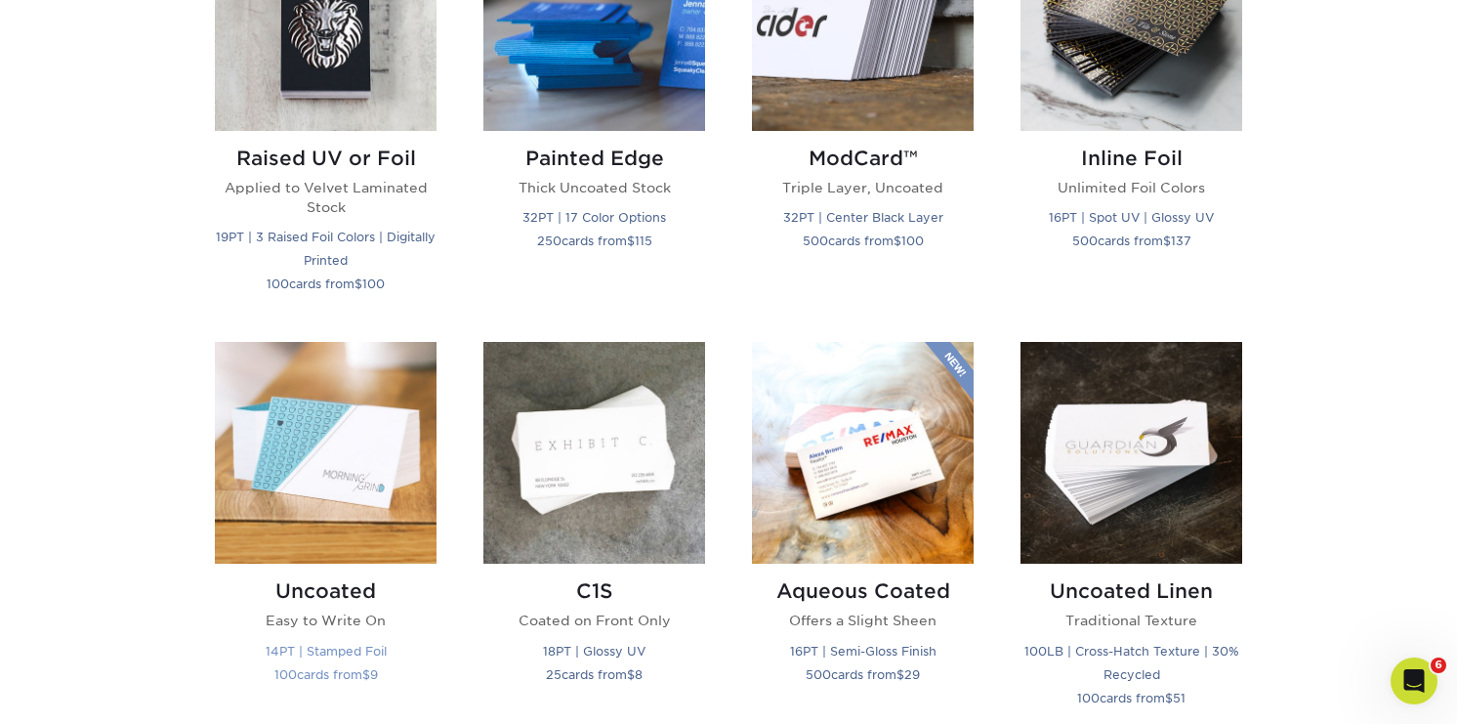
click at [357, 601] on div "Uncoated Easy to Write On 14PT | Stamped Foil 100 cards from $ 9" at bounding box center [326, 636] width 222 height 145
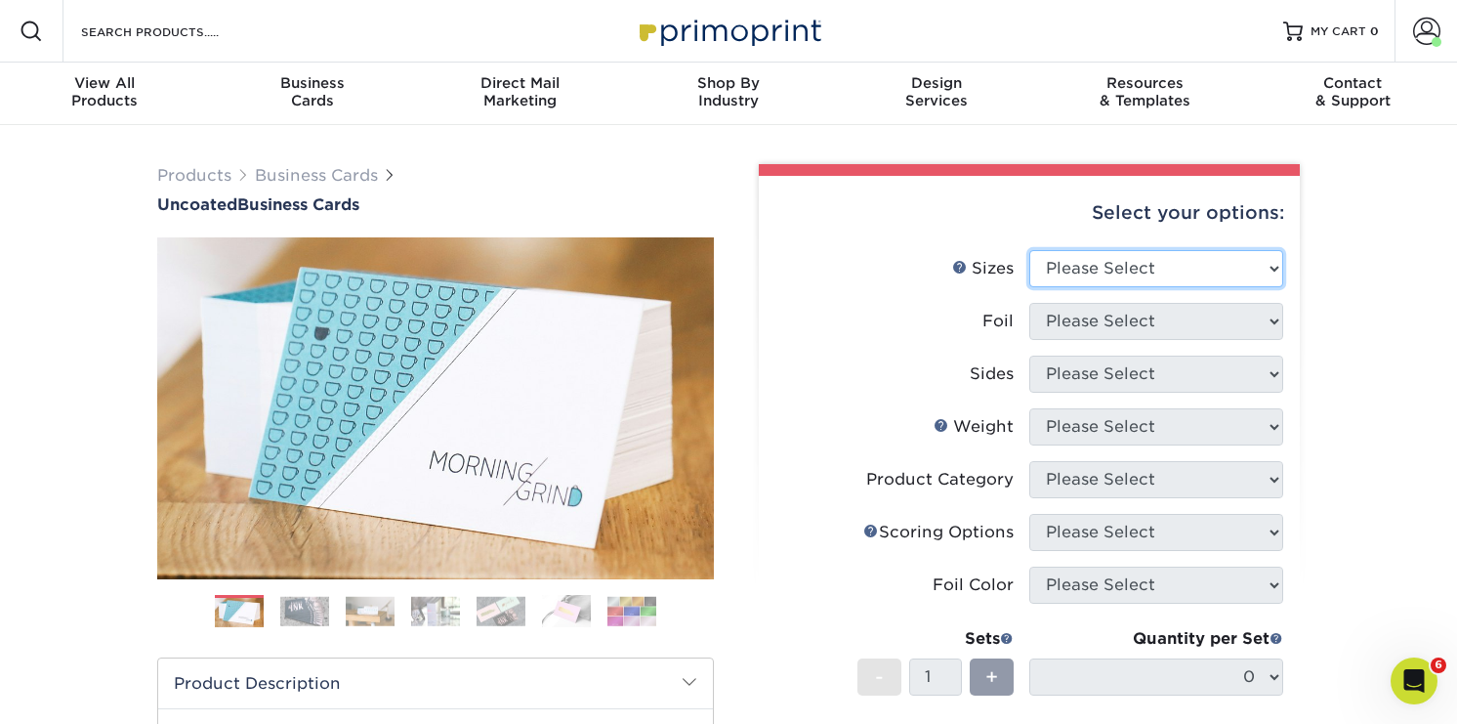
click at [1213, 262] on select "Please Select 1.5" x 3.5" - Mini 1.75" x 3.5" - Mini 2" x 3.5" - Standard 2" x …" at bounding box center [1156, 268] width 254 height 37
select select "2.00x3.50"
click at [1029, 250] on select "Please Select 1.5" x 3.5" - Mini 1.75" x 3.5" - Mini 2" x 3.5" - Standard 2" x …" at bounding box center [1156, 268] width 254 height 37
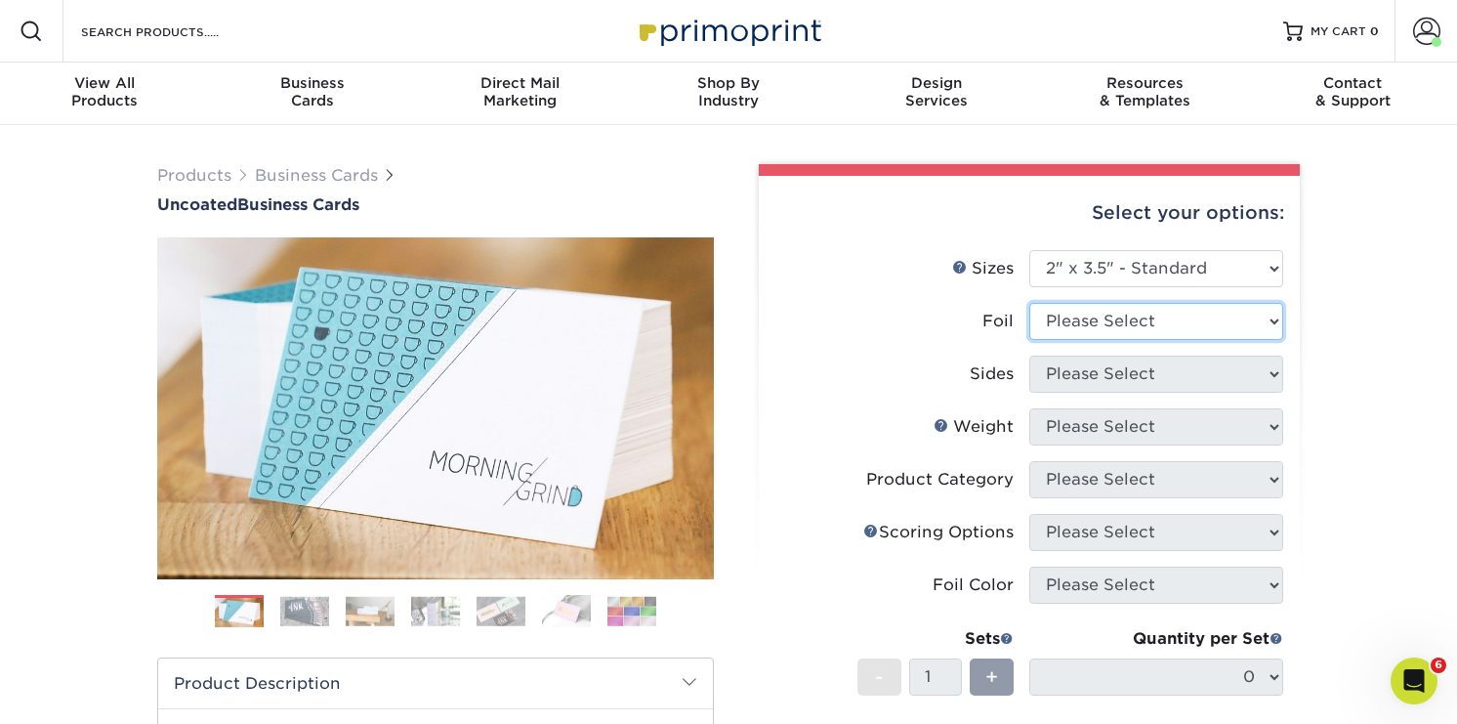
click at [1147, 329] on select "Please Select Yes No" at bounding box center [1156, 321] width 254 height 37
select select "0"
click at [1029, 303] on select "Please Select Yes No" at bounding box center [1156, 321] width 254 height 37
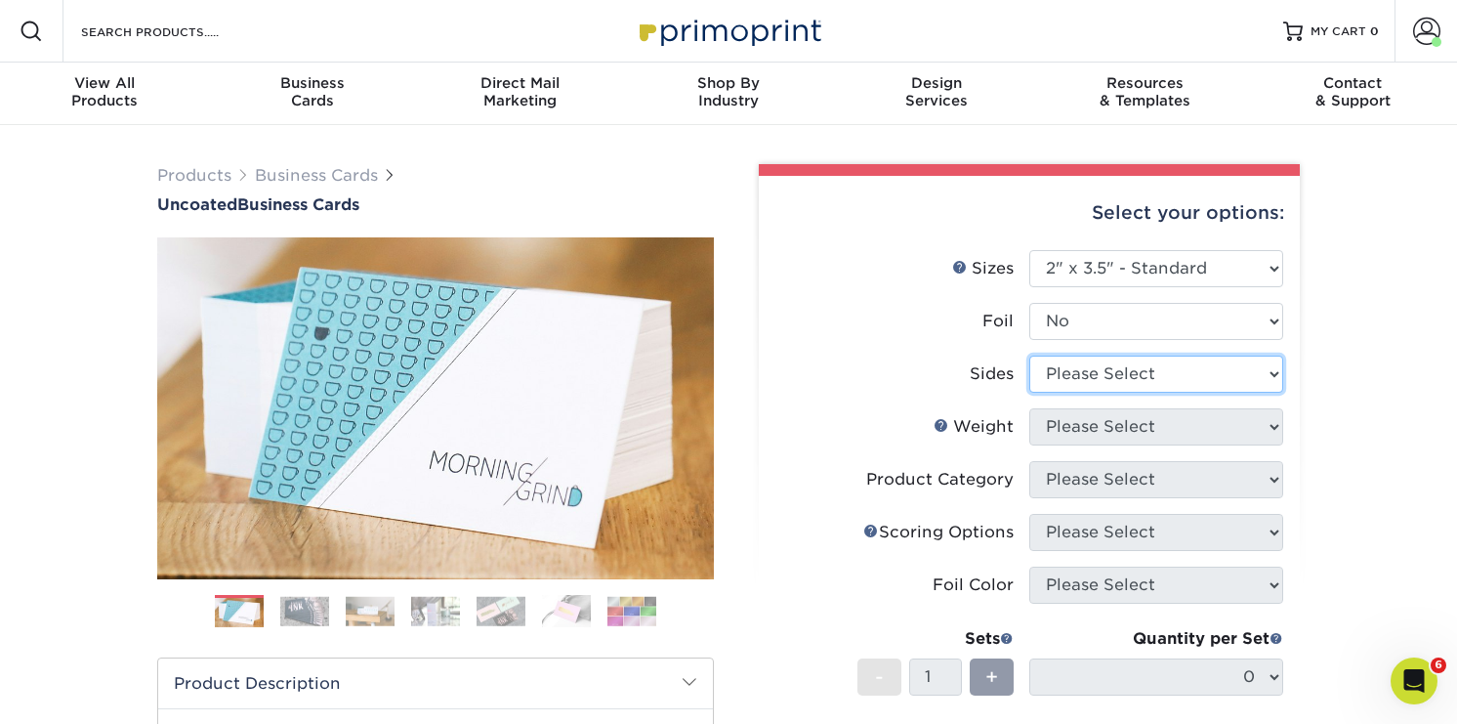
click at [1112, 371] on select "Please Select Print Both Sides Print Front Only" at bounding box center [1156, 374] width 254 height 37
select select "13abbda7-1d64-4f25-8bb2-c179b224825d"
click at [1029, 356] on select "Please Select Print Both Sides Print Front Only" at bounding box center [1156, 374] width 254 height 37
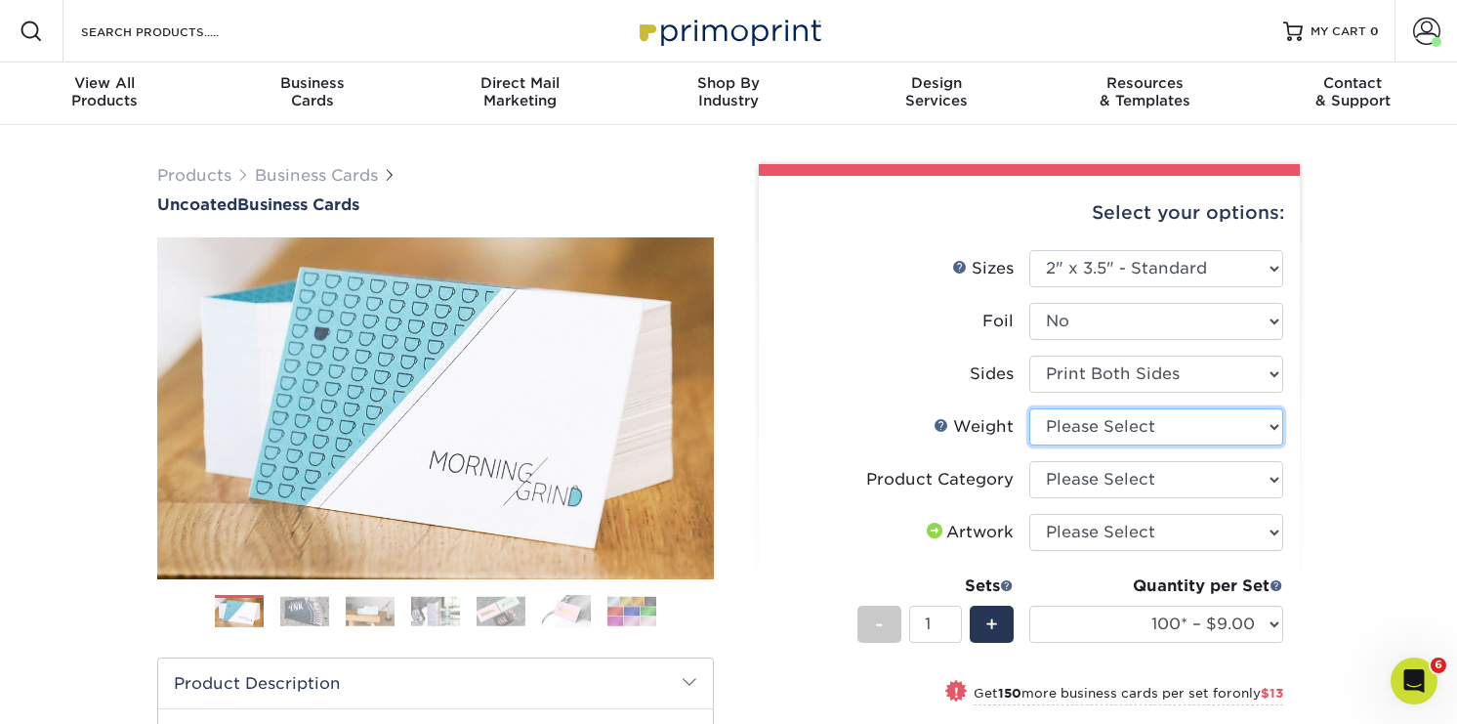
click at [1105, 427] on select "Please Select 14PT Uncoated" at bounding box center [1156, 426] width 254 height 37
select select "14PT Uncoated"
click at [1029, 408] on select "Please Select 14PT Uncoated" at bounding box center [1156, 426] width 254 height 37
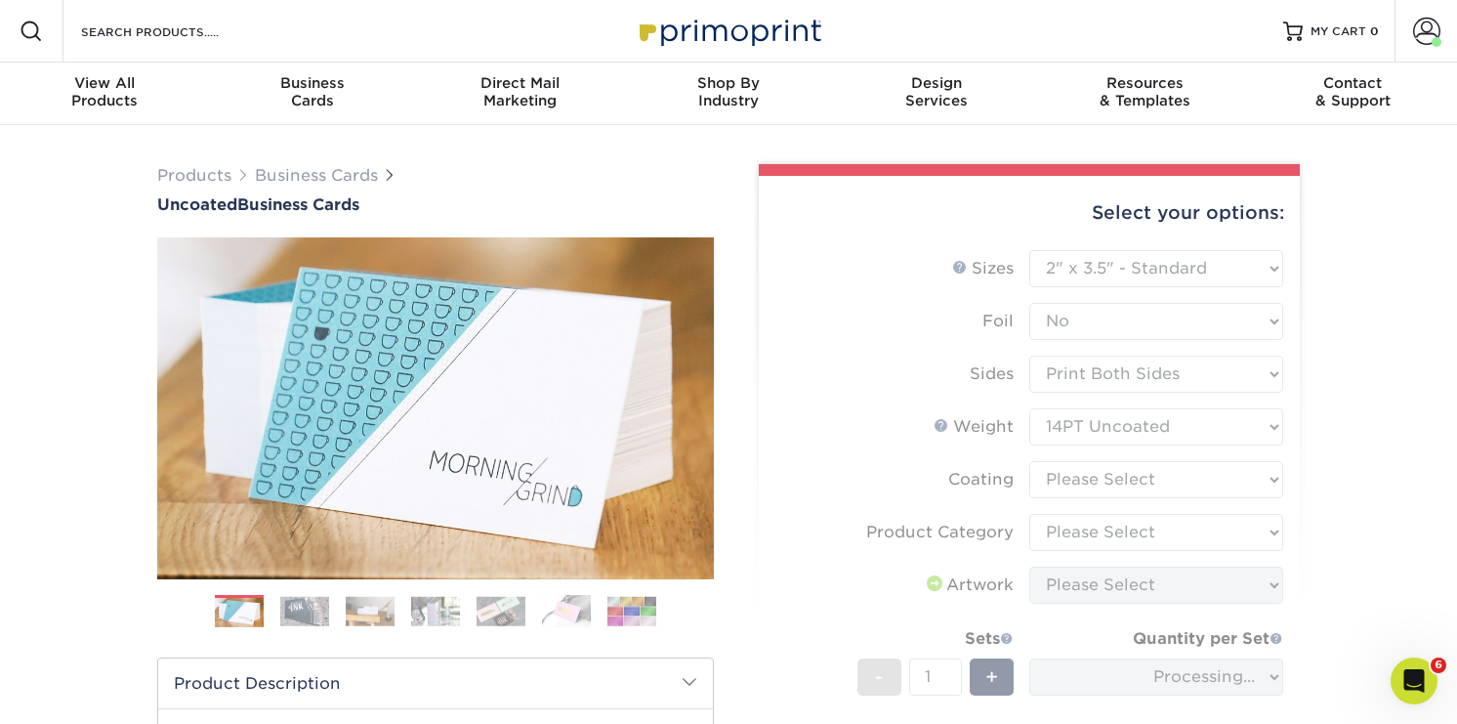
click at [1106, 482] on form "Sizes Help Sizes Please Select 1.5" x 3.5" - Mini 1.75" x 3.5" - Mini 2" x 3.5"…" at bounding box center [1030, 557] width 510 height 615
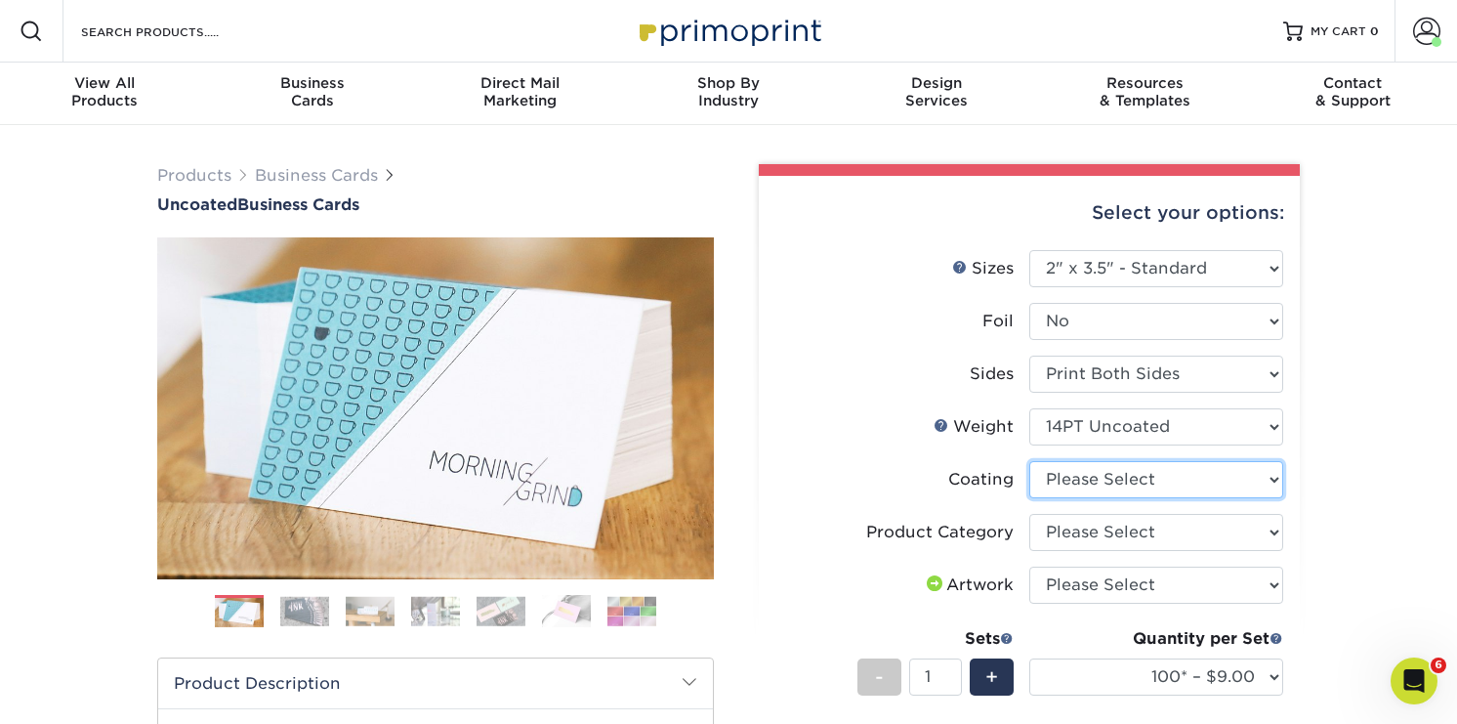
click at [1106, 482] on select at bounding box center [1156, 479] width 254 height 37
select select "3e7618de-abca-4bda-9f97-8b9129e913d8"
click at [1029, 461] on select at bounding box center [1156, 479] width 254 height 37
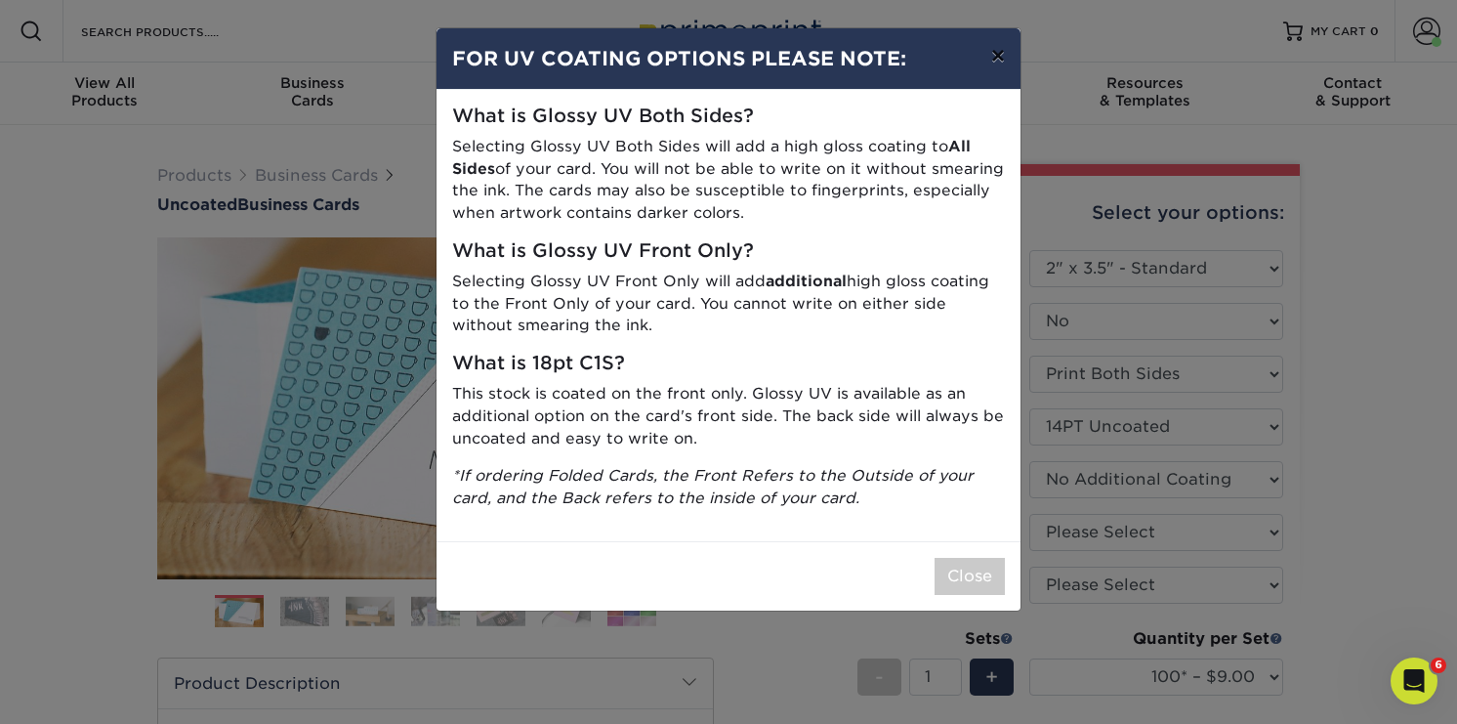
click at [994, 58] on button "×" at bounding box center [998, 55] width 45 height 55
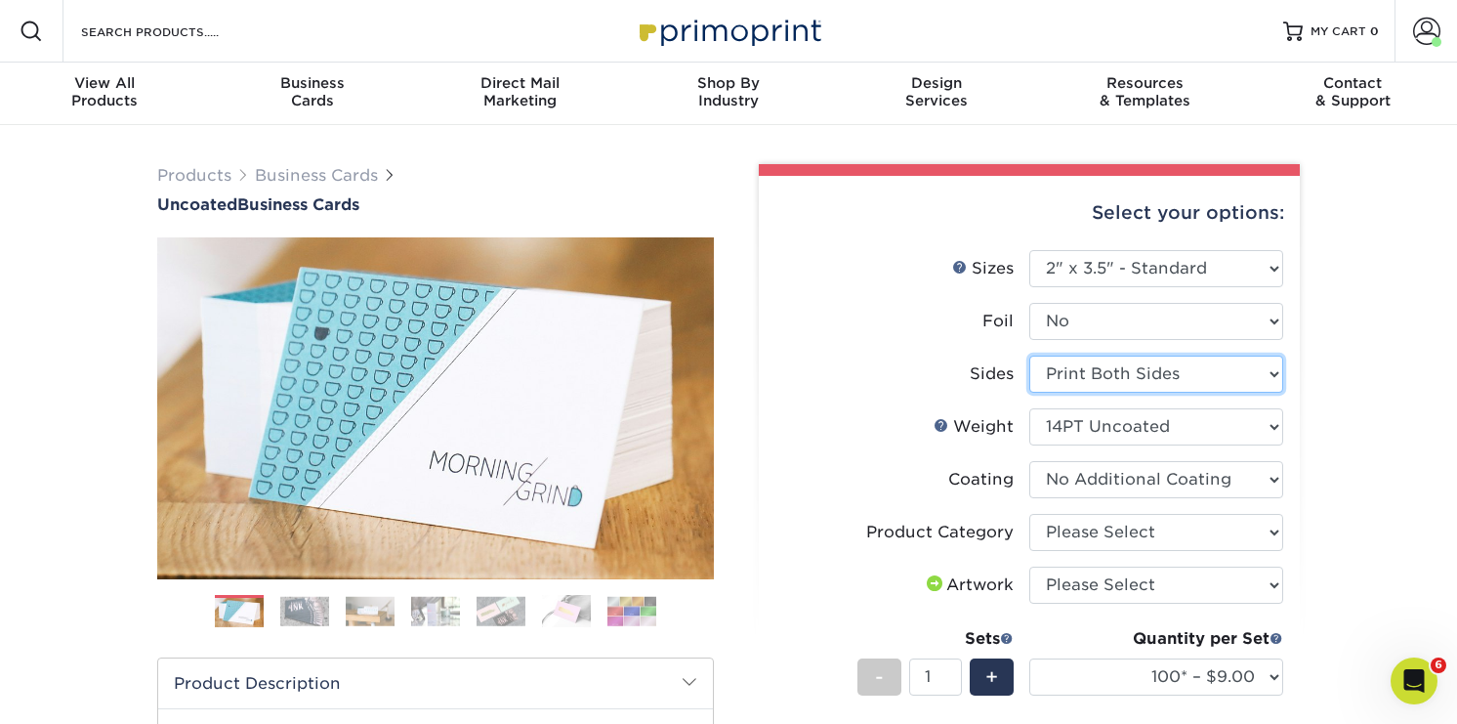
click at [1192, 377] on select "Please Select Print Both Sides Print Front Only" at bounding box center [1156, 374] width 254 height 37
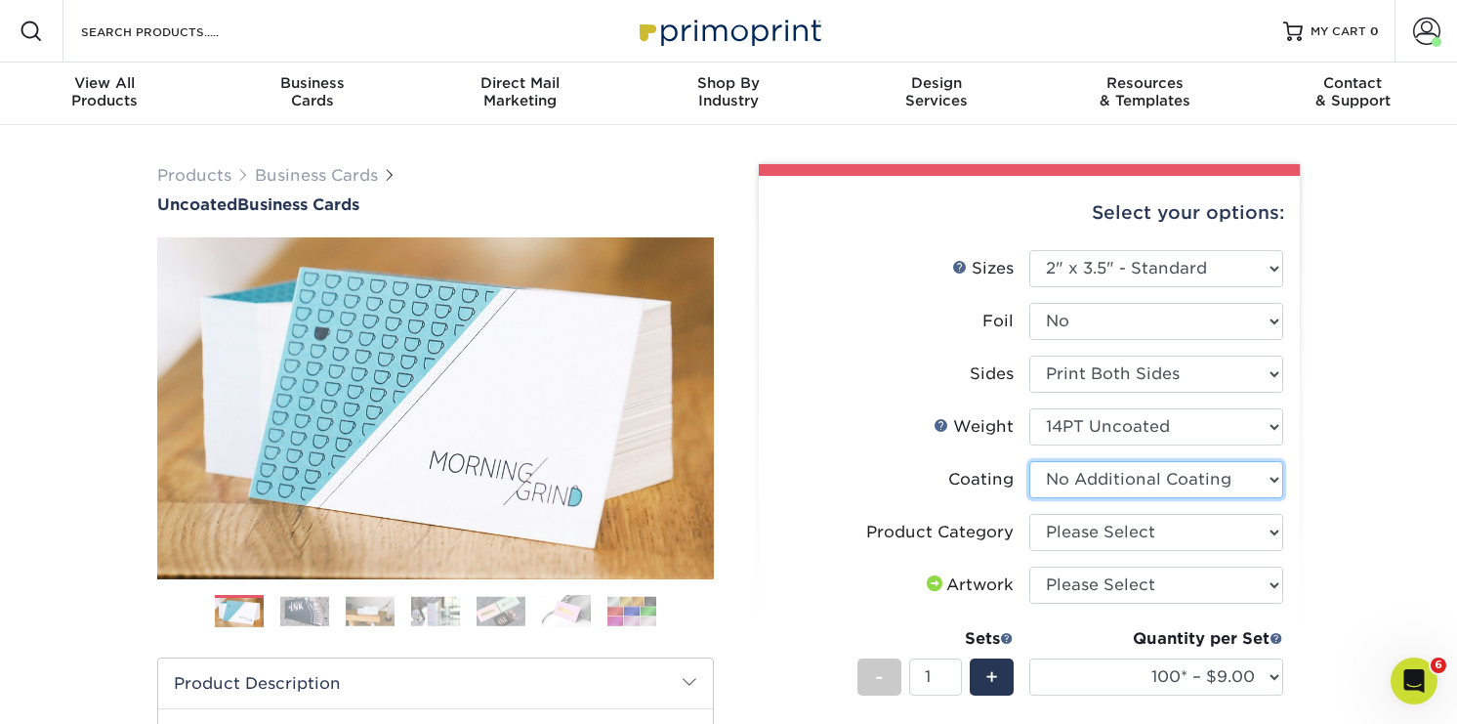
click at [1231, 461] on select at bounding box center [1156, 479] width 254 height 37
click at [1196, 537] on select "Please Select Business Cards" at bounding box center [1156, 532] width 254 height 37
click at [337, 175] on link "Business Cards" at bounding box center [316, 175] width 123 height 19
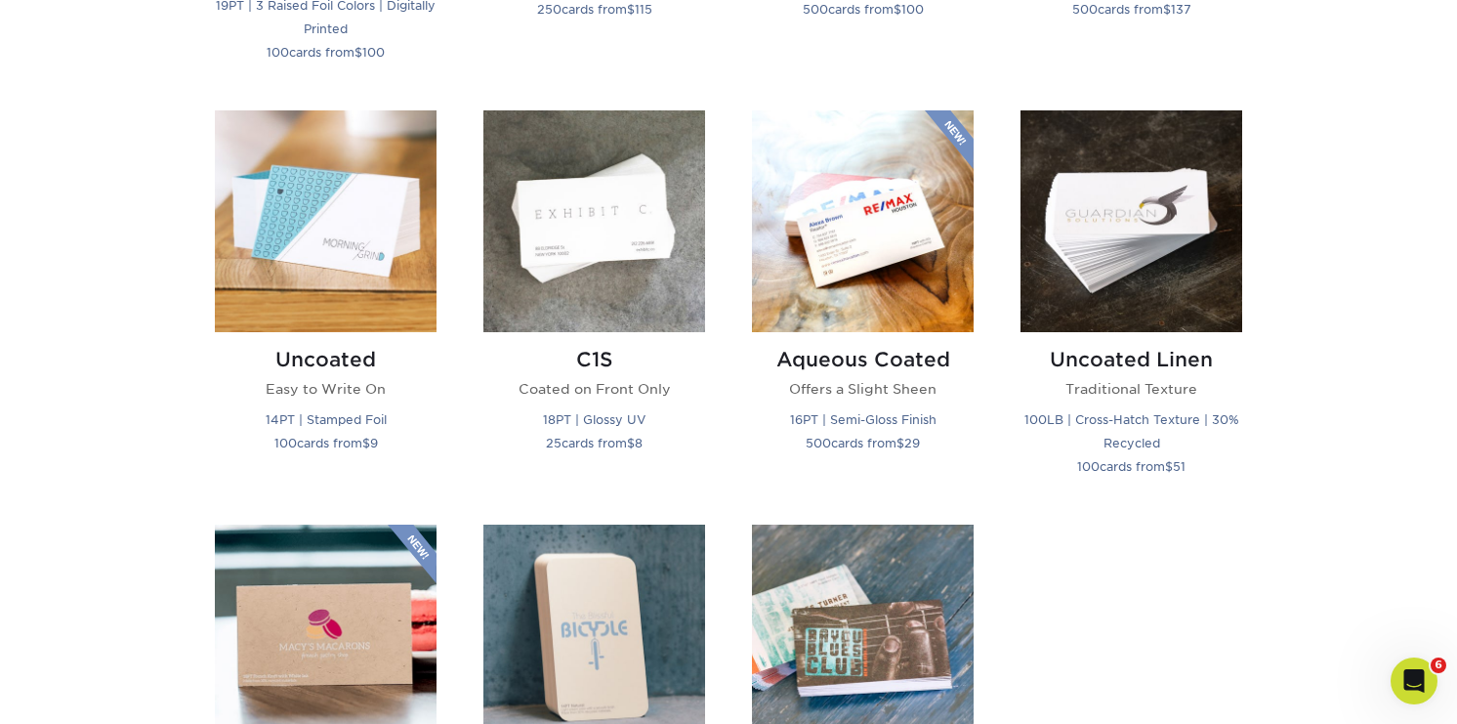
scroll to position [1720, 0]
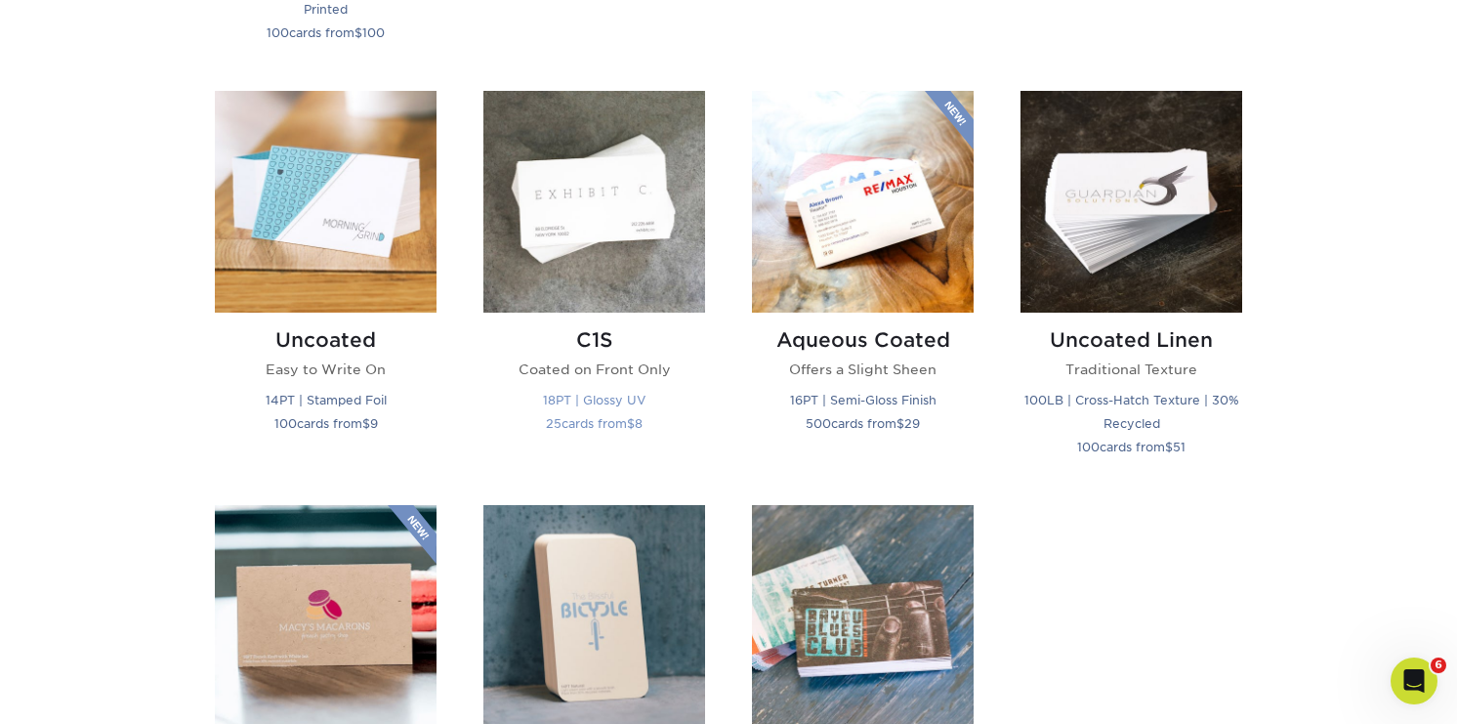
click at [596, 340] on h2 "C1S" at bounding box center [594, 339] width 222 height 23
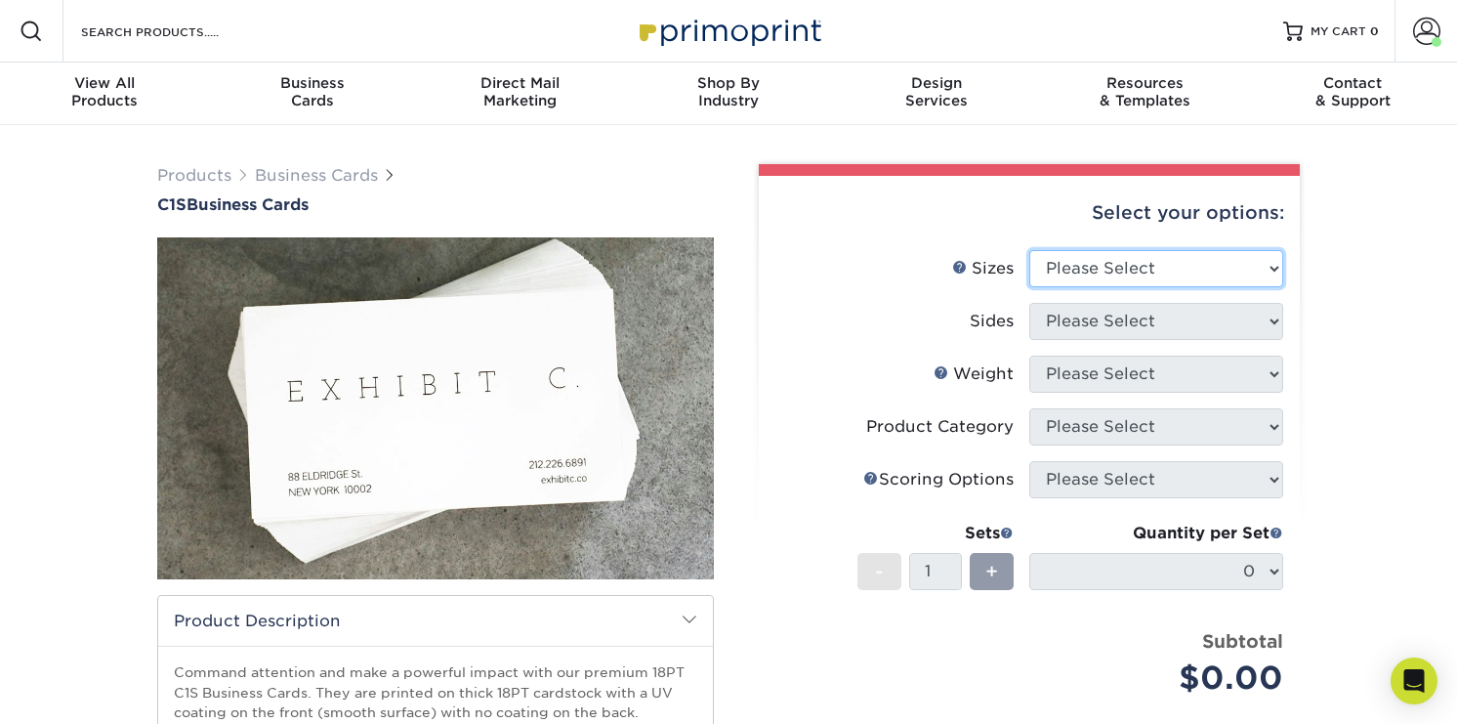
click at [1089, 265] on select "Please Select 2" x 3.5" - Standard 2.125" x 3.375" - European 2.5" x 2.5" - Squ…" at bounding box center [1156, 268] width 254 height 37
select select "2.00x3.50"
click at [1029, 250] on select "Please Select 2" x 3.5" - Standard 2.125" x 3.375" - European 2.5" x 2.5" - Squ…" at bounding box center [1156, 268] width 254 height 37
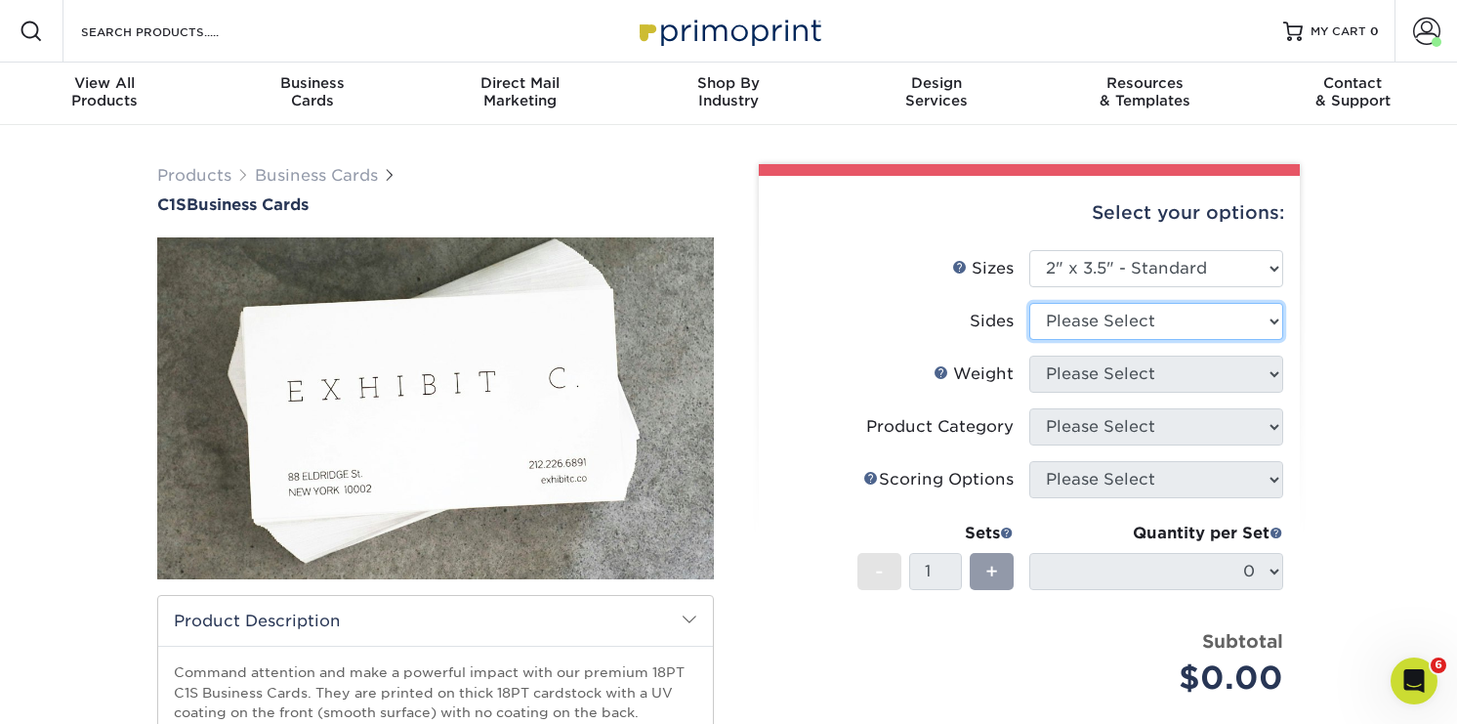
click at [1112, 330] on select "Please Select Print Both Sides Print Front Only" at bounding box center [1156, 321] width 254 height 37
select select "13abbda7-1d64-4f25-8bb2-c179b224825d"
click at [1029, 303] on select "Please Select Print Both Sides Print Front Only" at bounding box center [1156, 321] width 254 height 37
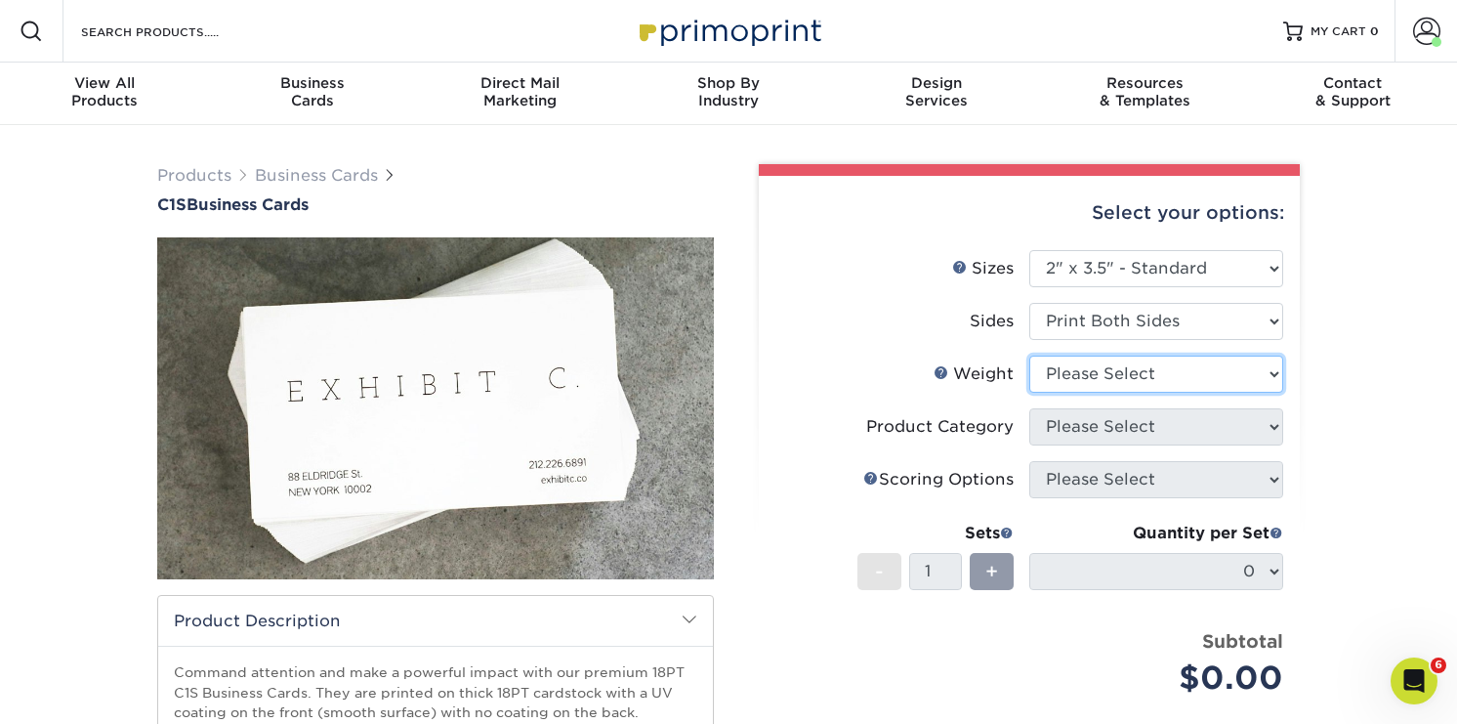
click at [1111, 367] on select "Please Select 18PT C1S" at bounding box center [1156, 374] width 254 height 37
select select "18PTC1S"
click at [1029, 356] on select "Please Select 18PT C1S" at bounding box center [1156, 374] width 254 height 37
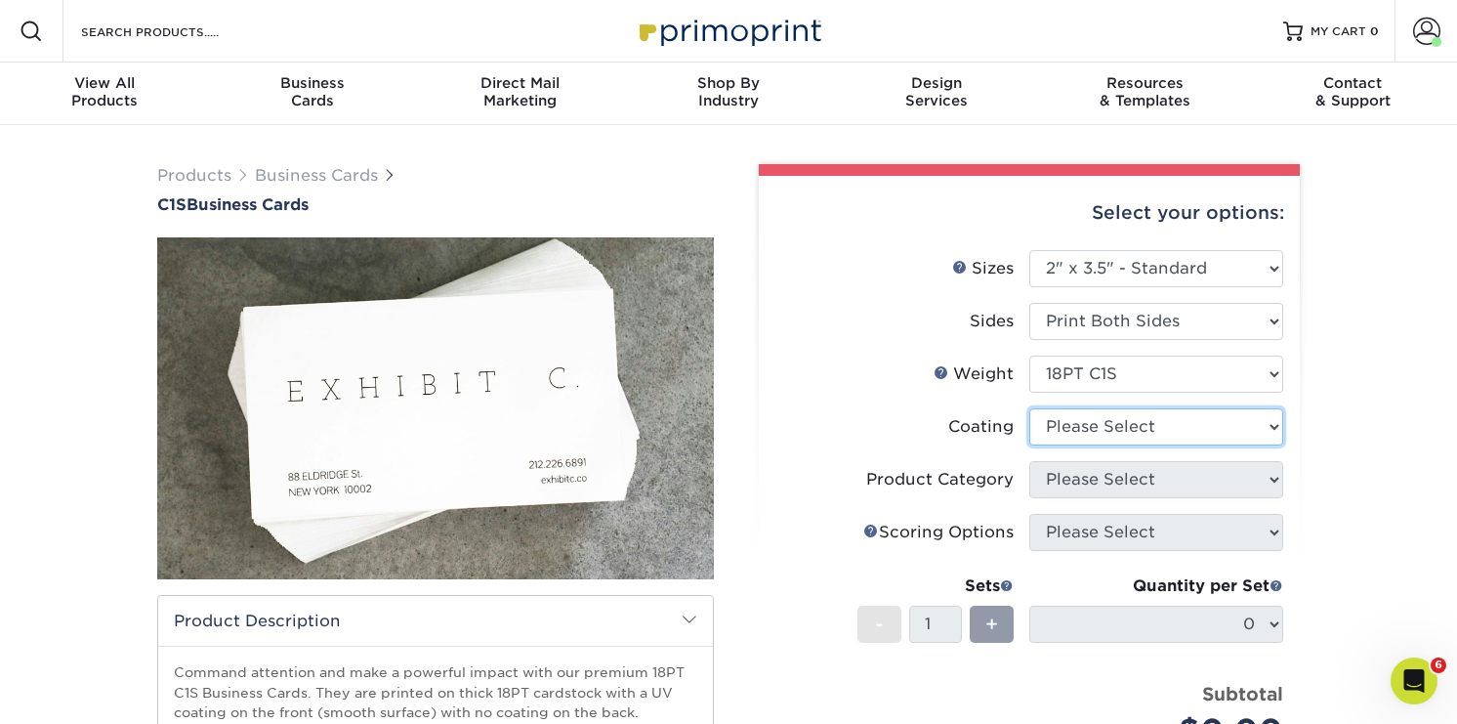
click at [1165, 428] on select at bounding box center [1156, 426] width 254 height 37
select select "1e8116af-acfc-44b1-83dc-8181aa338834"
click at [1029, 408] on select at bounding box center [1156, 426] width 254 height 37
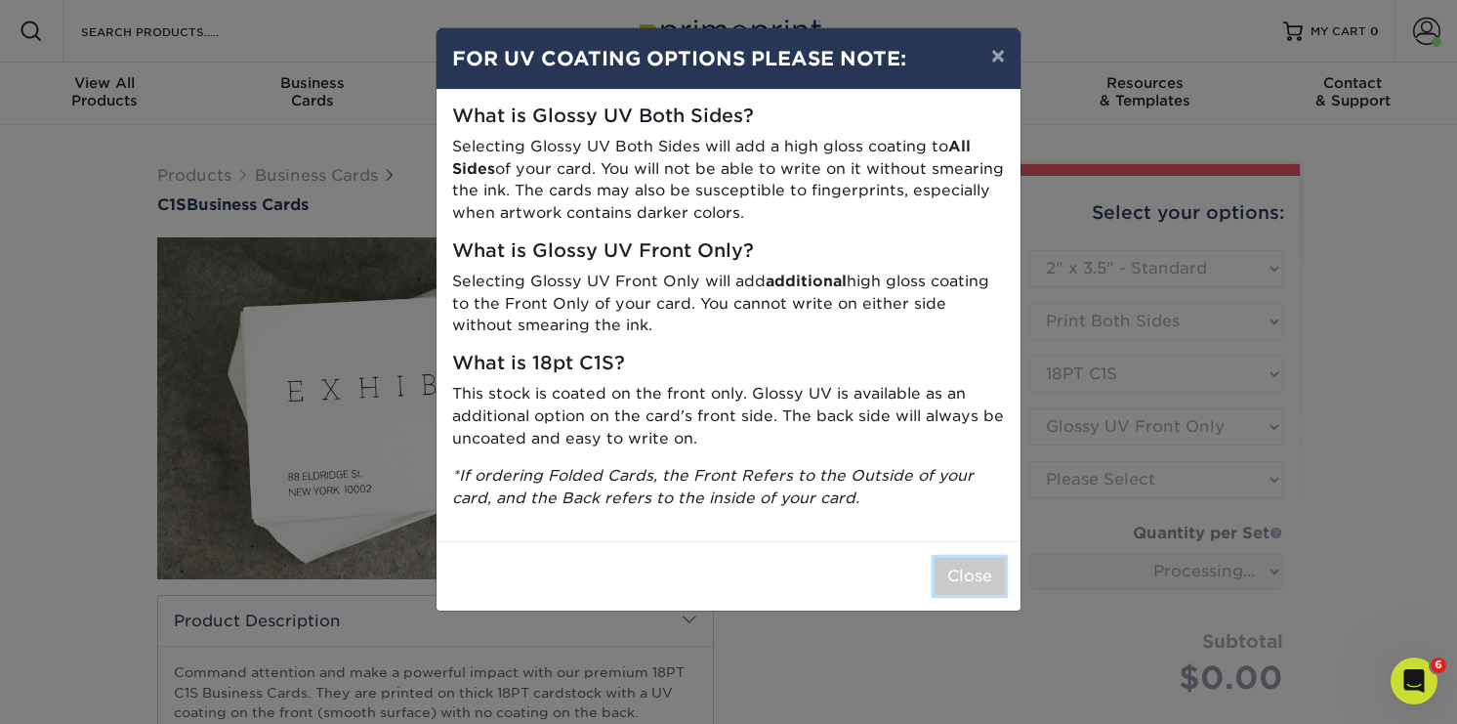
drag, startPoint x: 969, startPoint y: 563, endPoint x: 888, endPoint y: 415, distance: 168.3
click at [968, 555] on div "Close" at bounding box center [729, 575] width 584 height 69
click at [999, 61] on button "×" at bounding box center [998, 55] width 45 height 55
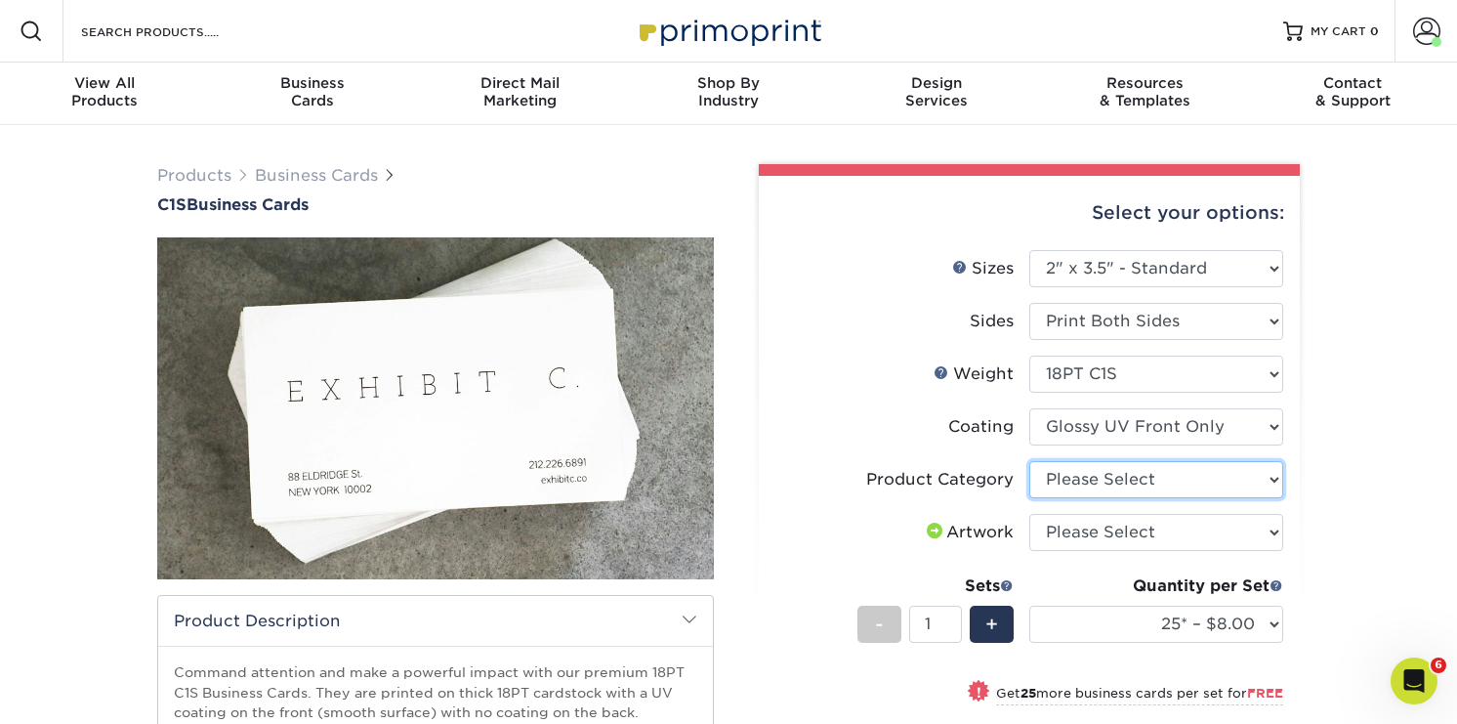
click at [1211, 481] on select "Please Select Business Cards" at bounding box center [1156, 479] width 254 height 37
select select "3b5148f1-0588-4f88-a218-97bcfdce65c1"
click at [1029, 461] on select "Please Select Business Cards" at bounding box center [1156, 479] width 254 height 37
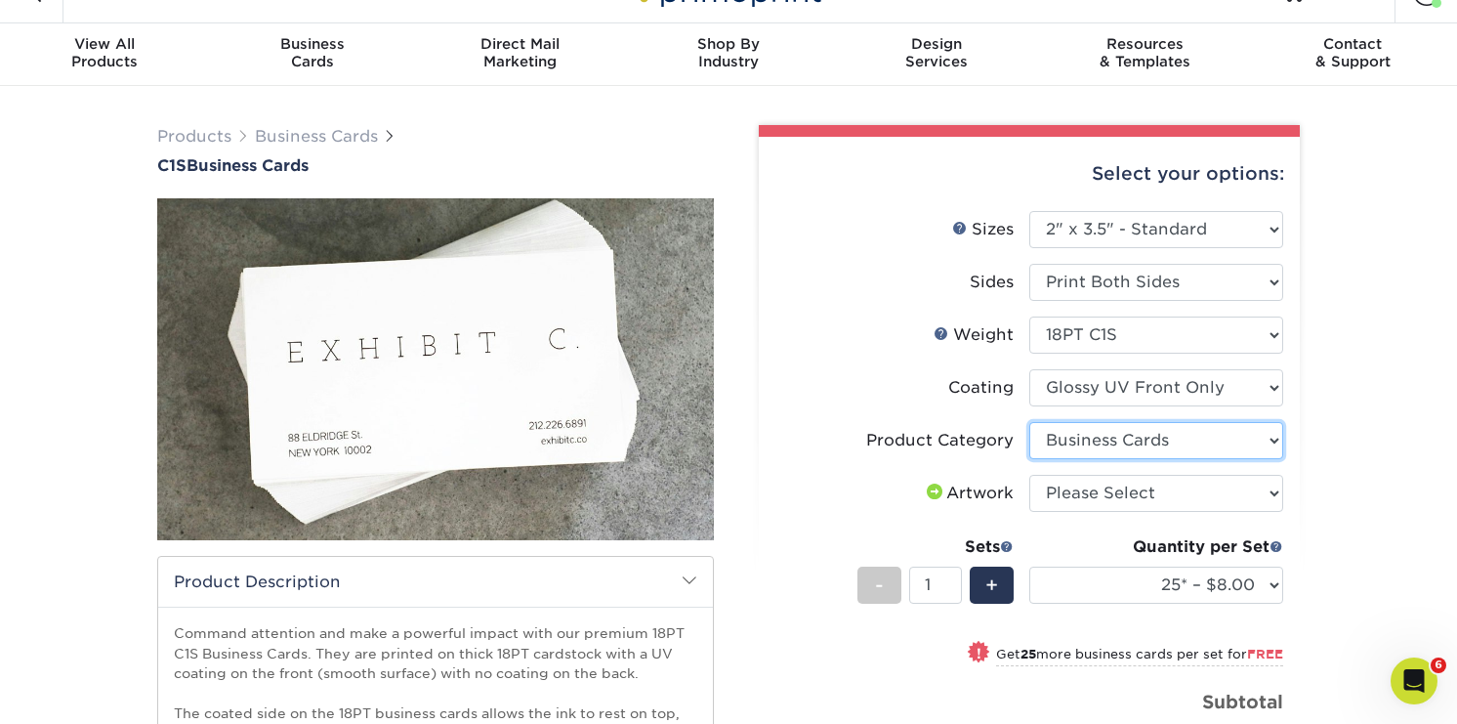
scroll to position [41, 0]
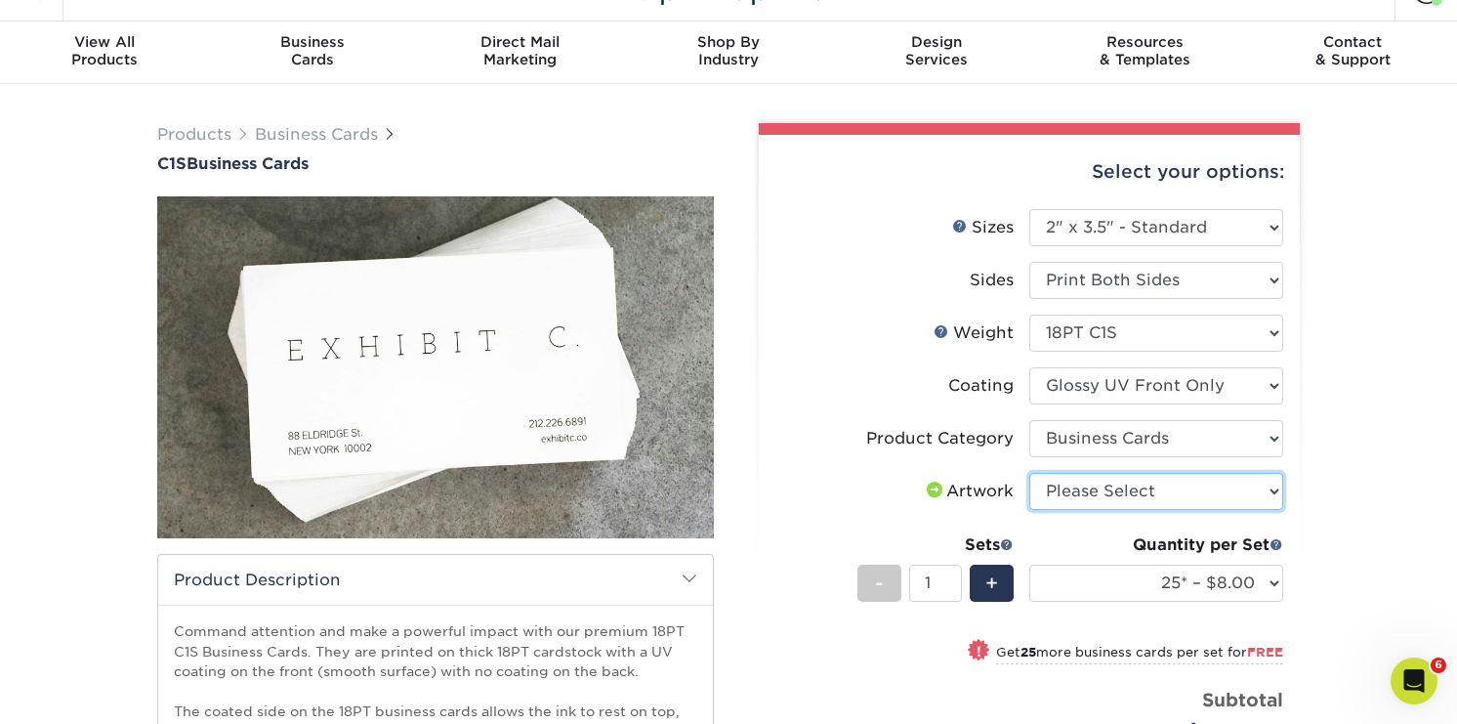
click at [1209, 498] on select "Please Select I will upload files I need a design - $100" at bounding box center [1156, 491] width 254 height 37
select select "upload"
click at [1029, 473] on select "Please Select I will upload files I need a design - $100" at bounding box center [1156, 491] width 254 height 37
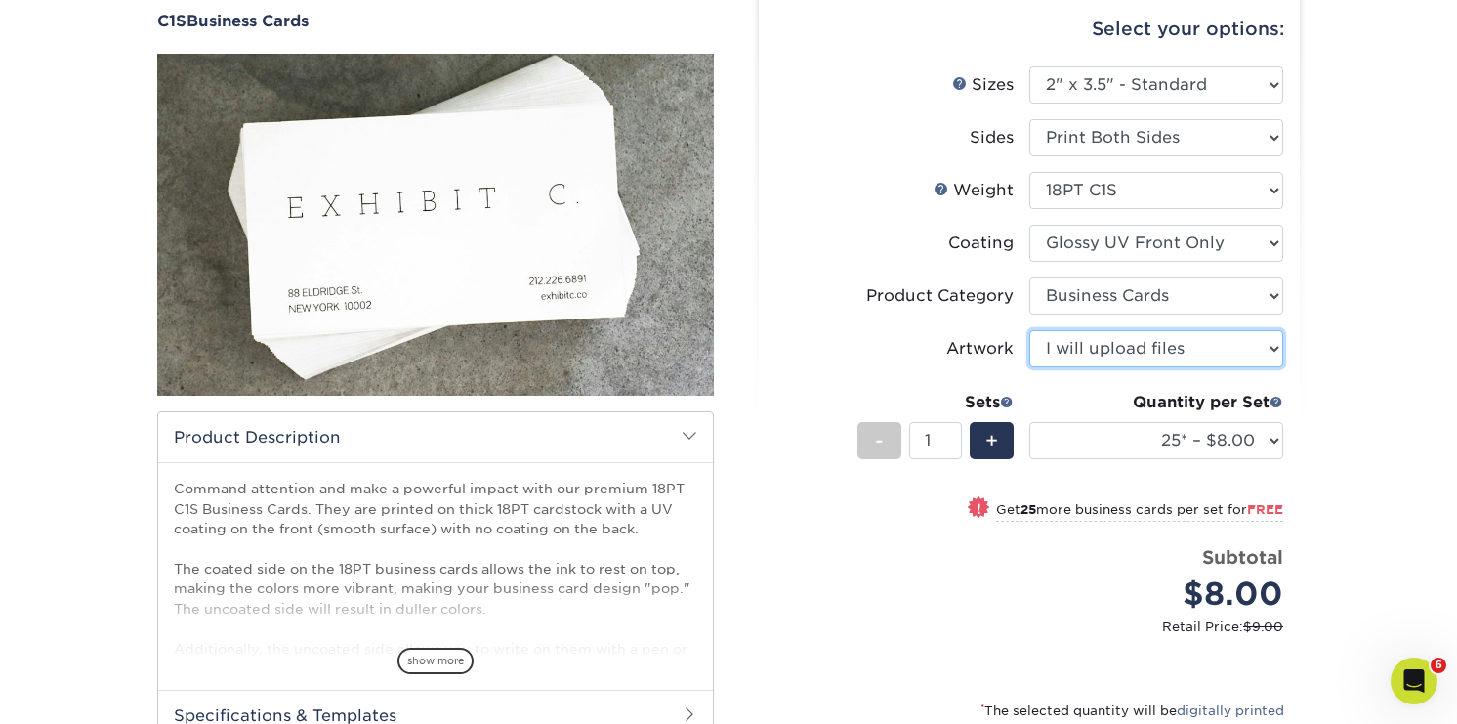
scroll to position [189, 0]
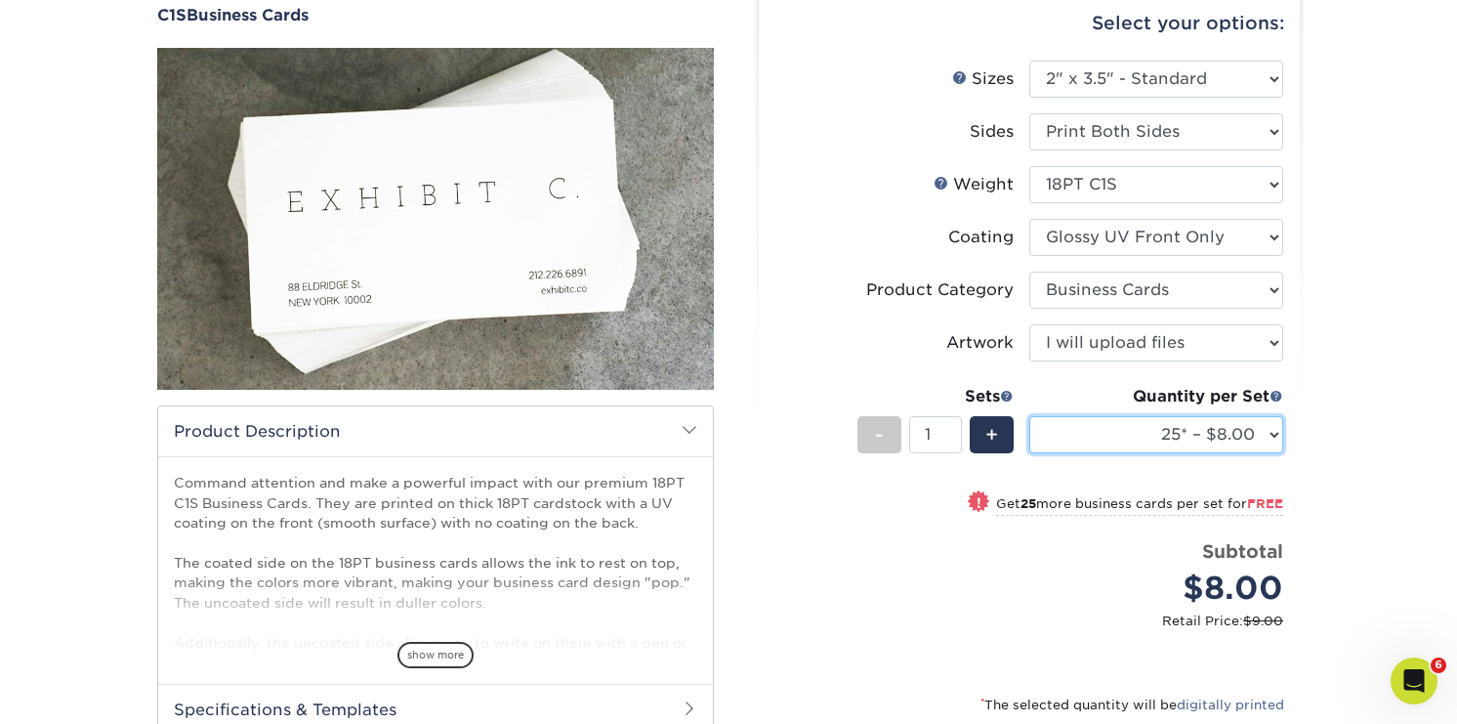
click at [1272, 438] on select "25* – $8.00 50* – $8.00 75* – $8.00 100* – $8.00 250* – $17.00 500 – $34.00 100…" at bounding box center [1156, 434] width 254 height 37
select select "500 – $34.00"
click at [1029, 416] on select "25* – $8.00 50* – $8.00 75* – $8.00 100* – $8.00 250* – $17.00 500 – $34.00 100…" at bounding box center [1156, 434] width 254 height 37
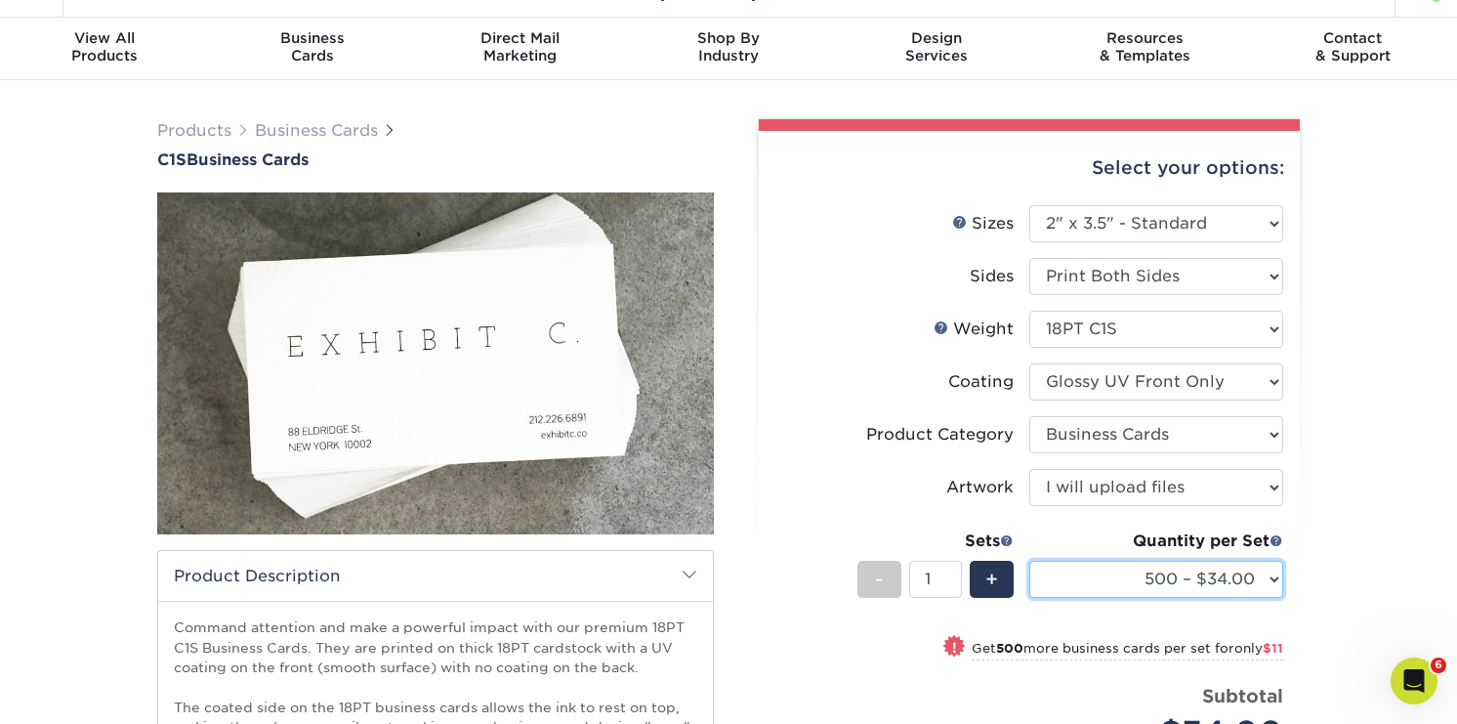
scroll to position [0, 0]
